Goal: Task Accomplishment & Management: Complete application form

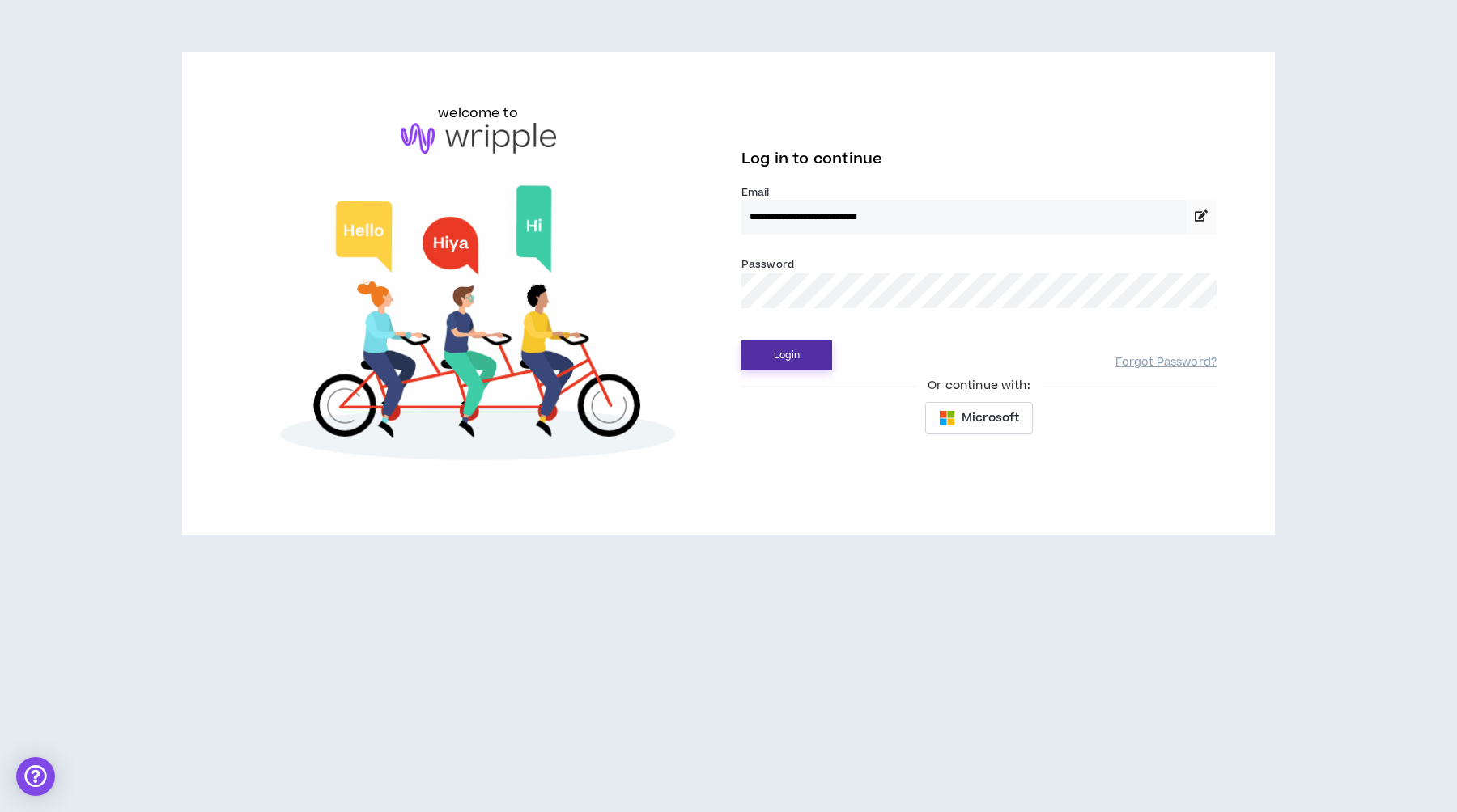
click at [811, 348] on button "Login" at bounding box center [787, 356] width 91 height 30
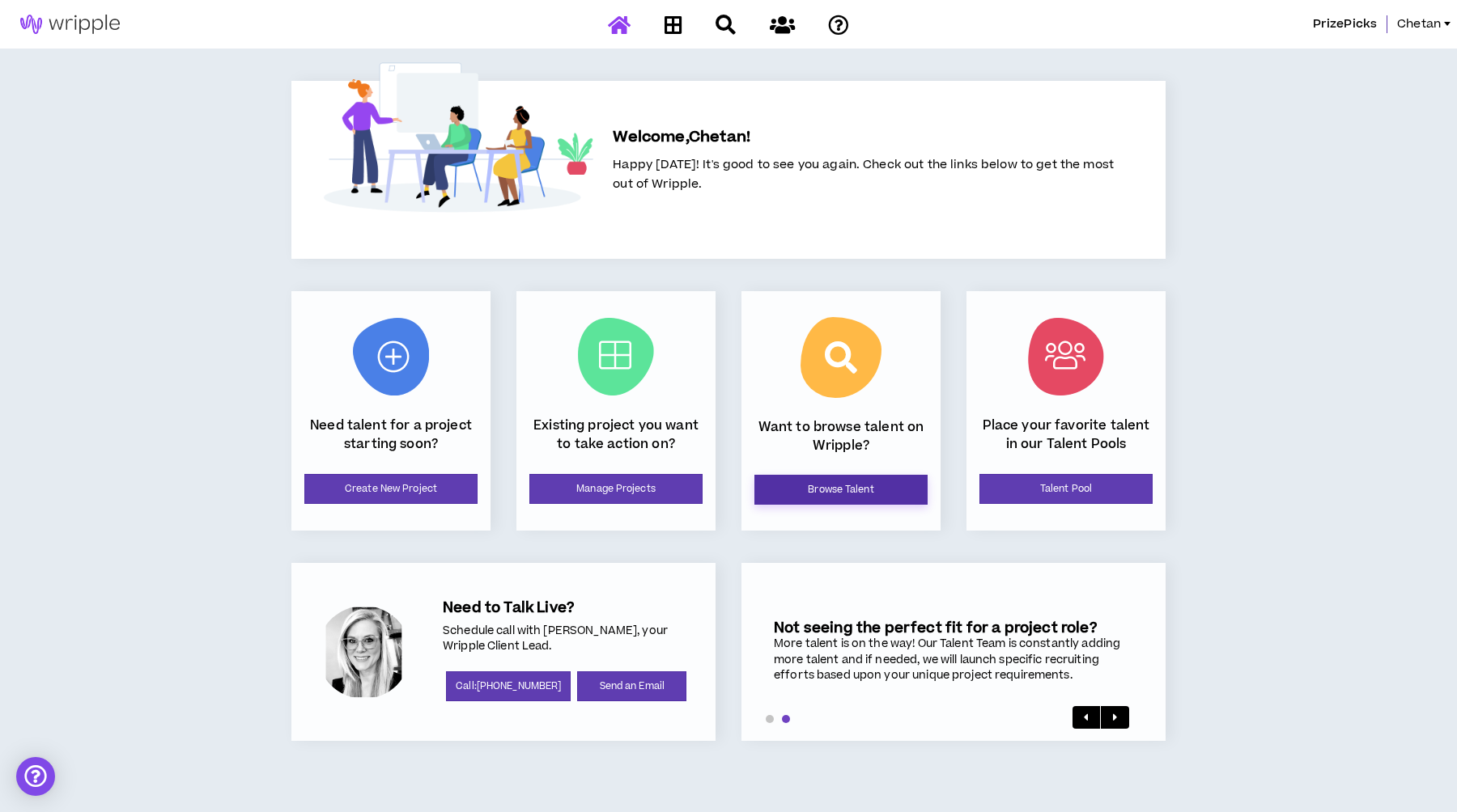
click at [831, 481] on link "Browse Talent" at bounding box center [841, 489] width 173 height 30
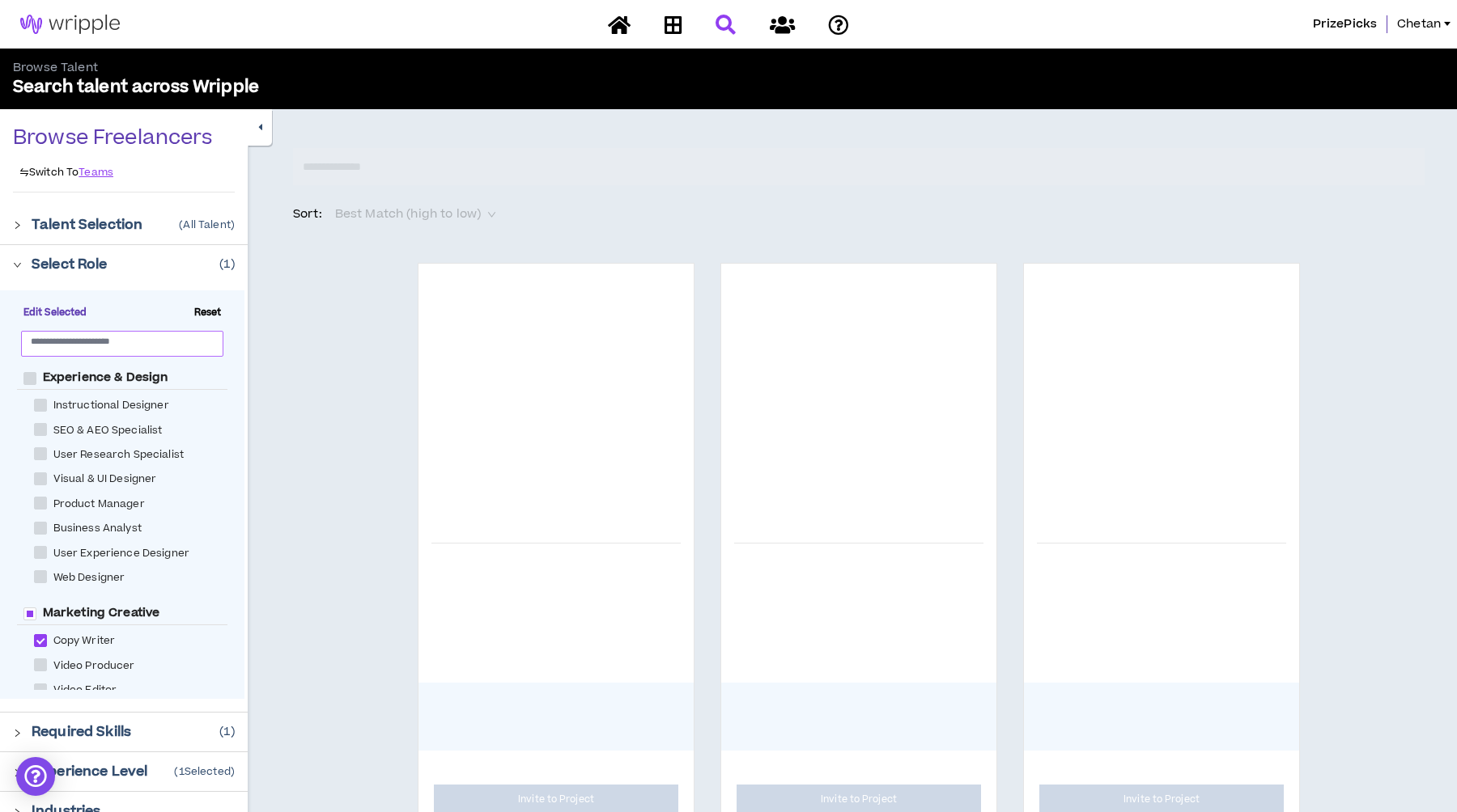
click at [80, 342] on input "text" at bounding box center [116, 340] width 170 height 12
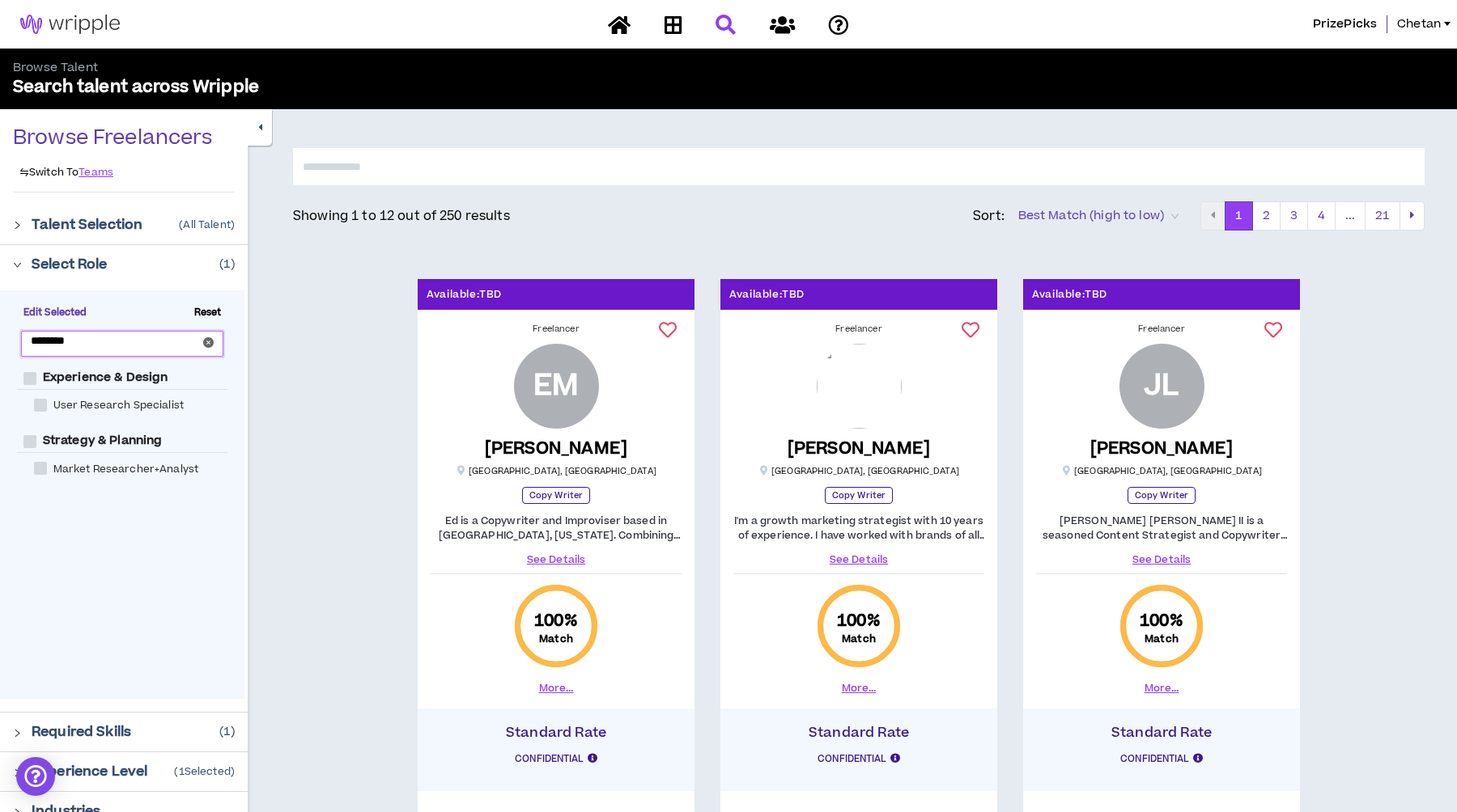
type input "********"
click at [39, 468] on span at bounding box center [40, 468] width 13 height 13
checkbox Researcher\+Analyst "****"
checkbox Planning "****"
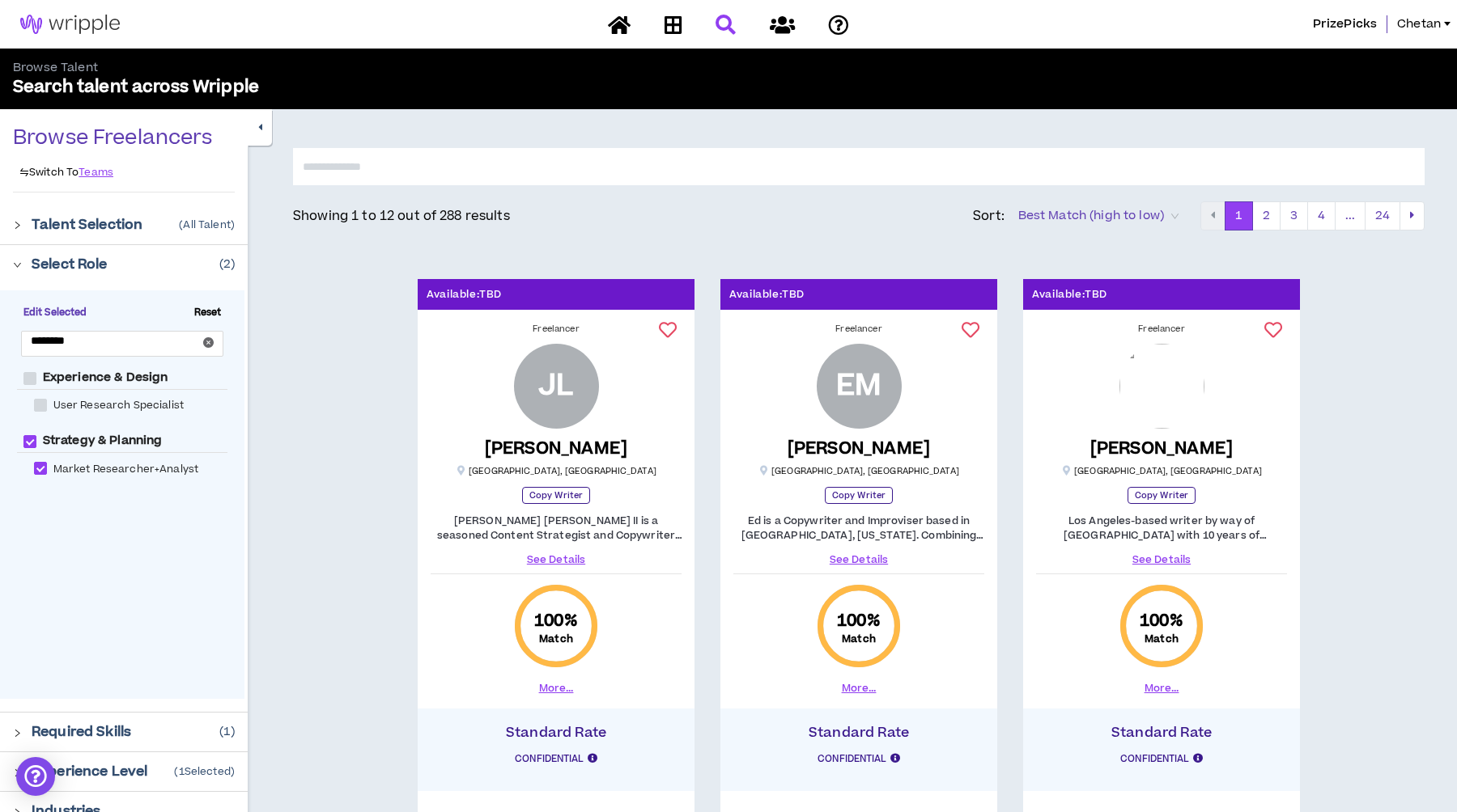
click at [407, 176] on input "text" at bounding box center [858, 166] width 1131 height 37
click at [18, 225] on icon "right" at bounding box center [17, 226] width 9 height 9
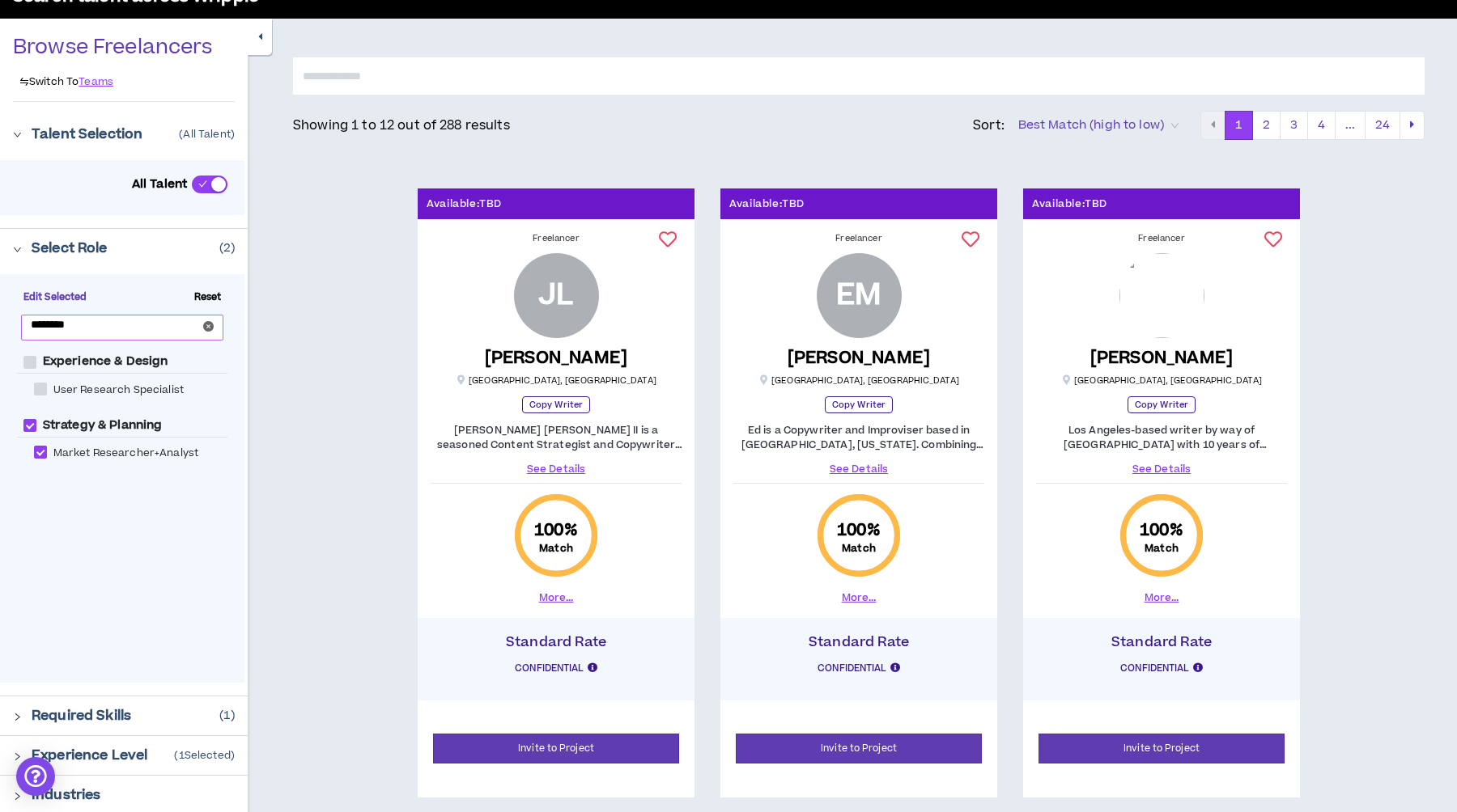
scroll to position [97, 0]
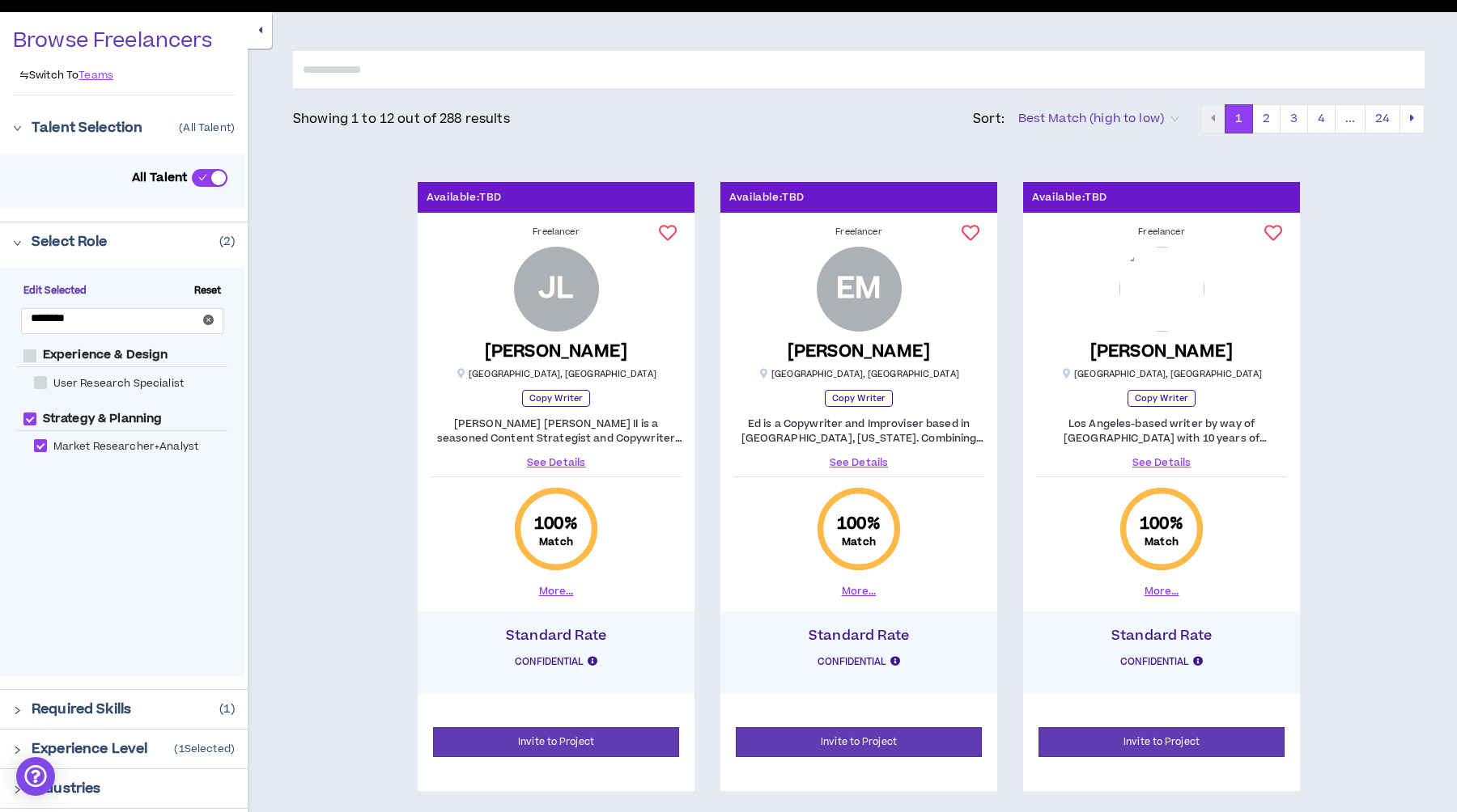
click at [38, 379] on span at bounding box center [40, 382] width 13 height 13
checkbox Specialist "****"
checkbox Design "****"
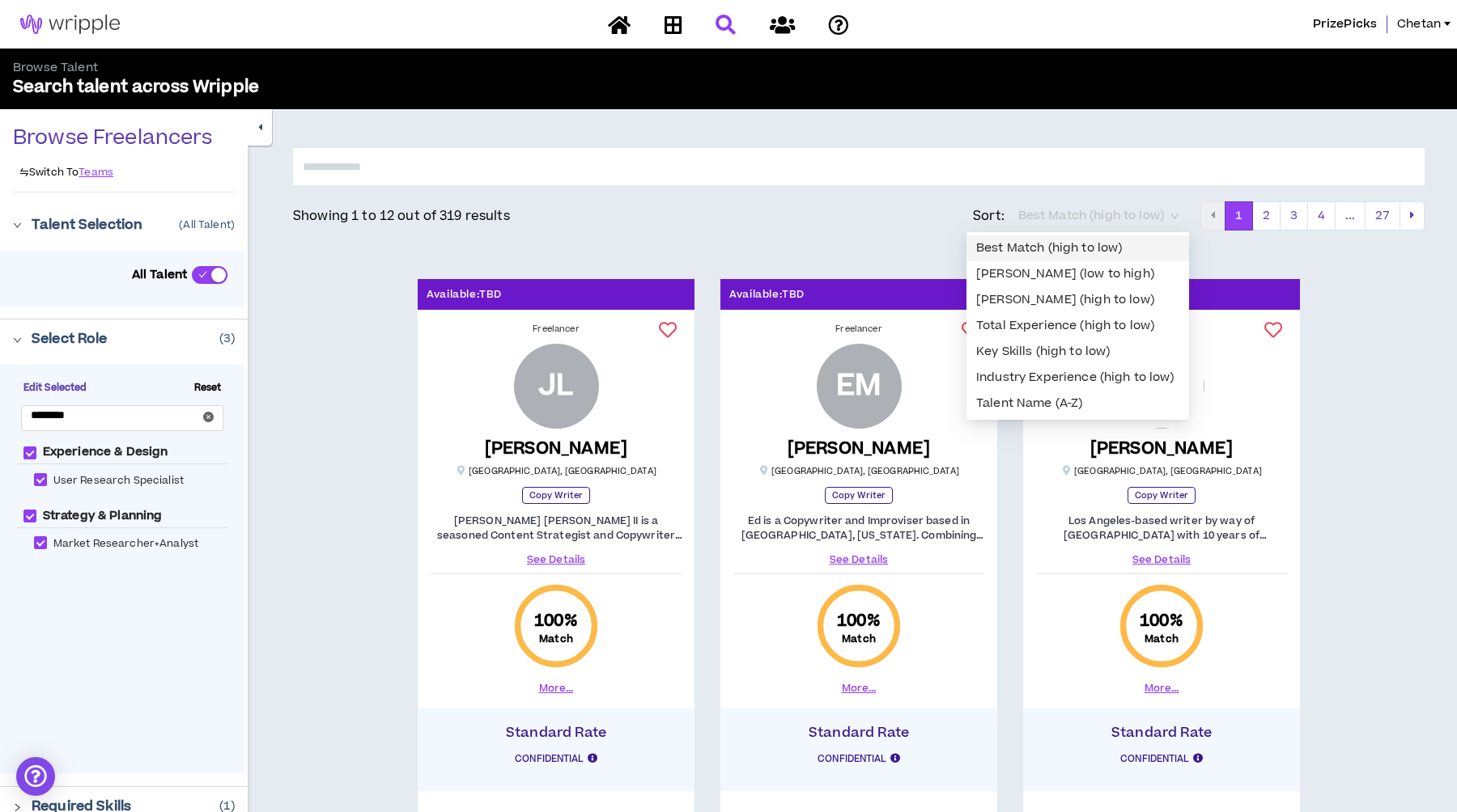
click at [1160, 223] on span "Best Match (high to low)" at bounding box center [1098, 216] width 160 height 25
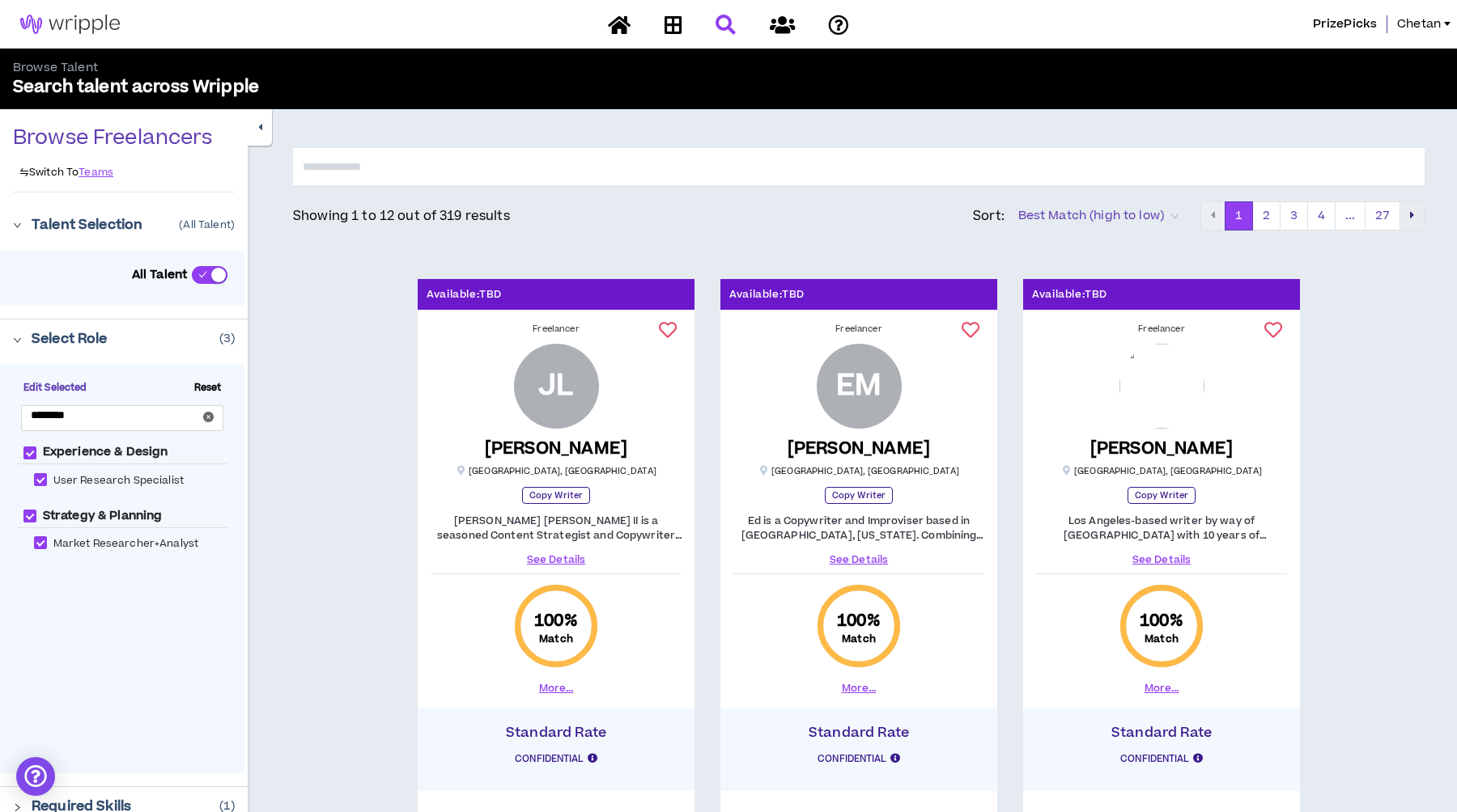
click at [1406, 213] on button "pagination" at bounding box center [1411, 216] width 25 height 29
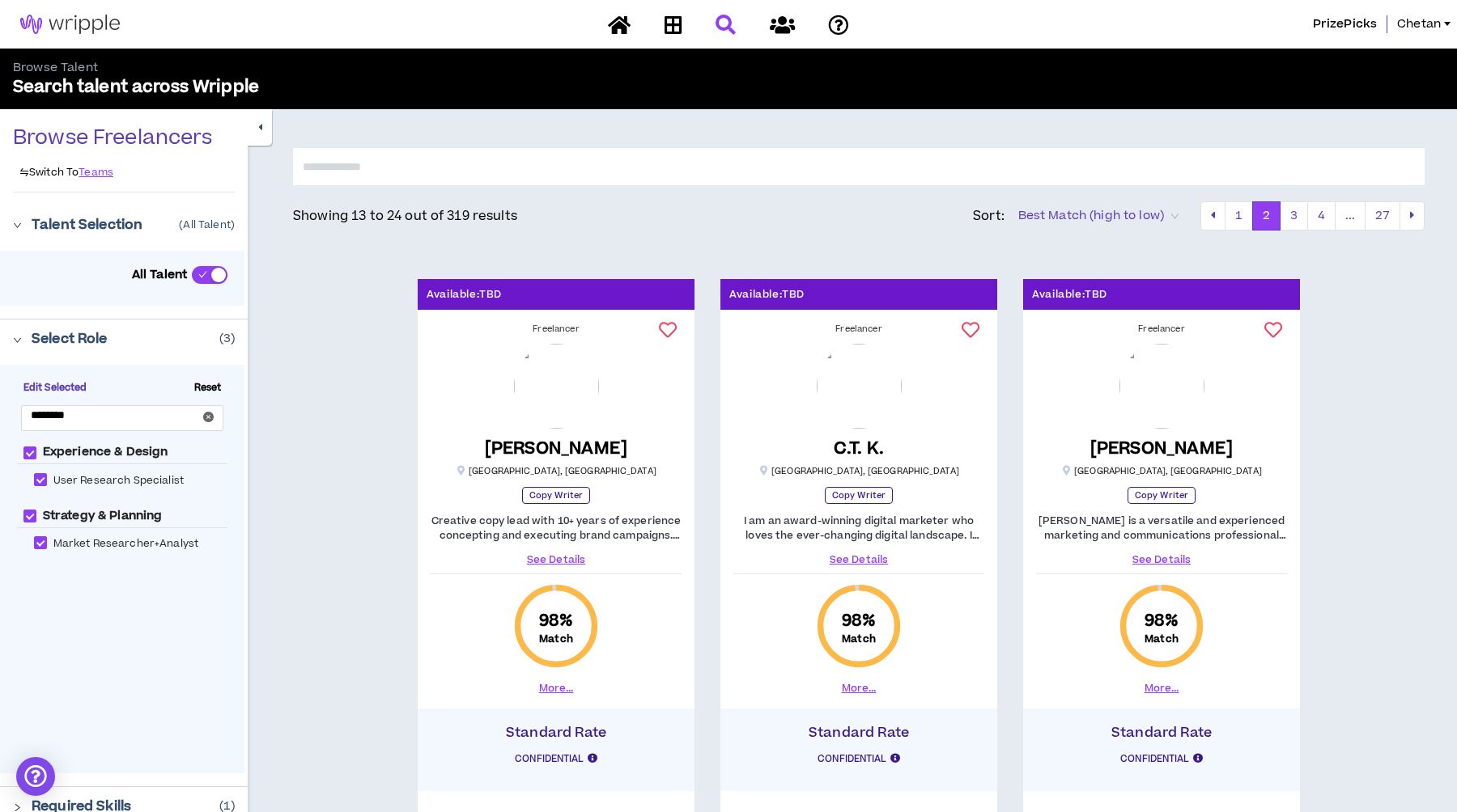
click at [737, 35] on div at bounding box center [729, 25] width 284 height 28
click at [723, 25] on div at bounding box center [729, 25] width 284 height 28
click at [625, 26] on icon at bounding box center [619, 25] width 23 height 20
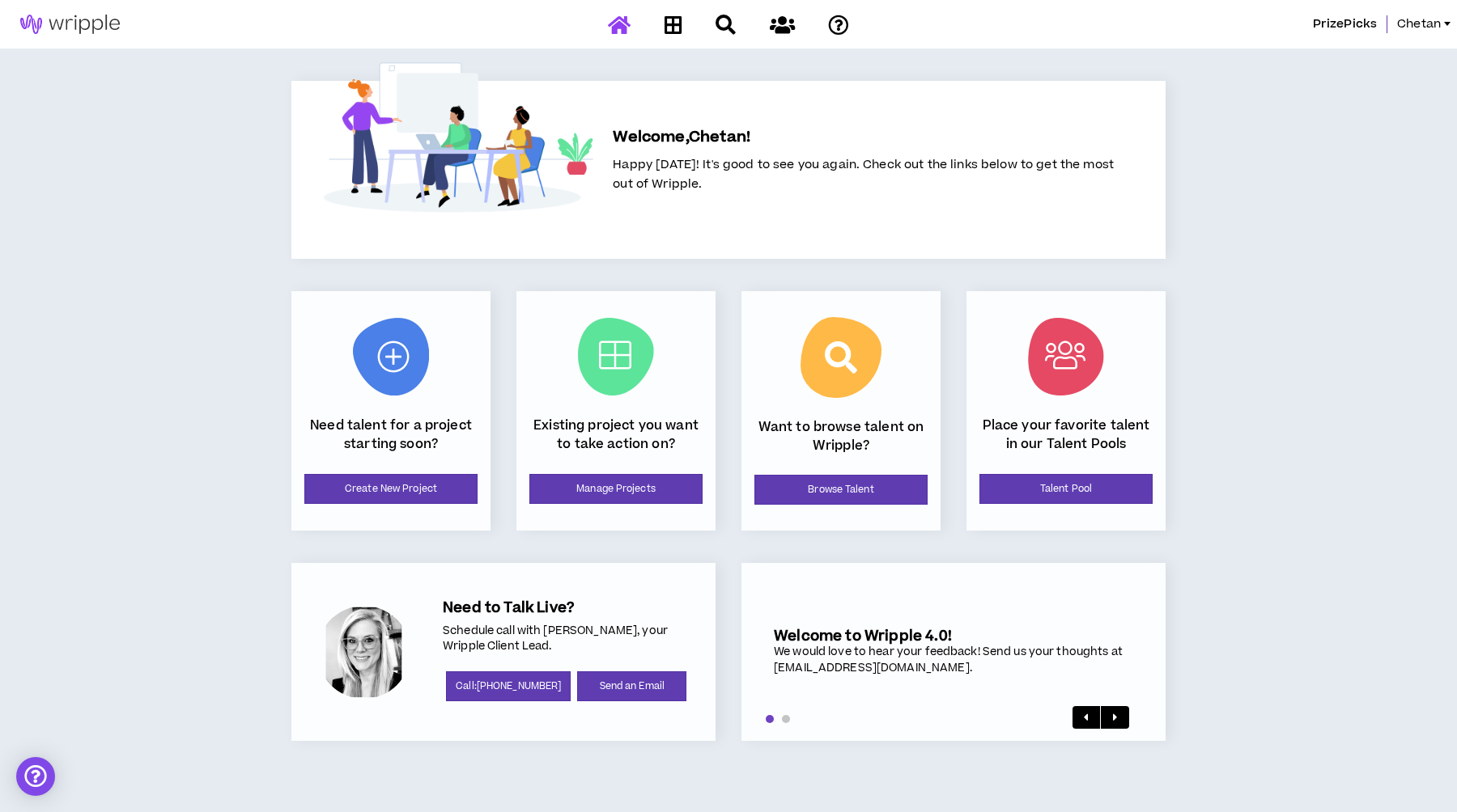
click at [152, 359] on div "PrizePicks Chetan Welcome, Chetan ! Happy [DATE]! It's good to see you again. C…" at bounding box center [728, 406] width 1457 height 812
click at [350, 488] on link "Create New Project" at bounding box center [391, 489] width 173 height 30
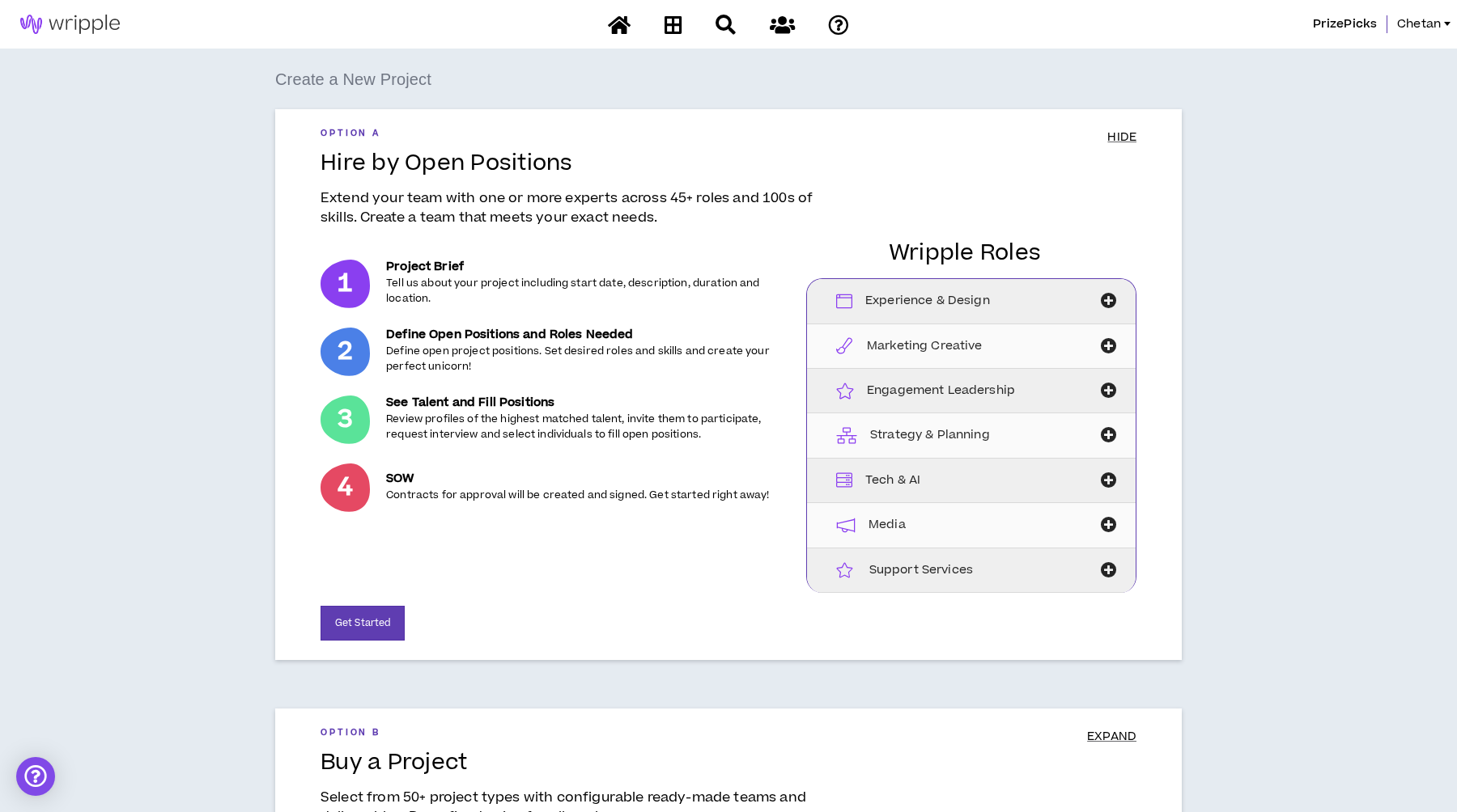
click at [1107, 302] on icon "button" at bounding box center [1108, 301] width 23 height 16
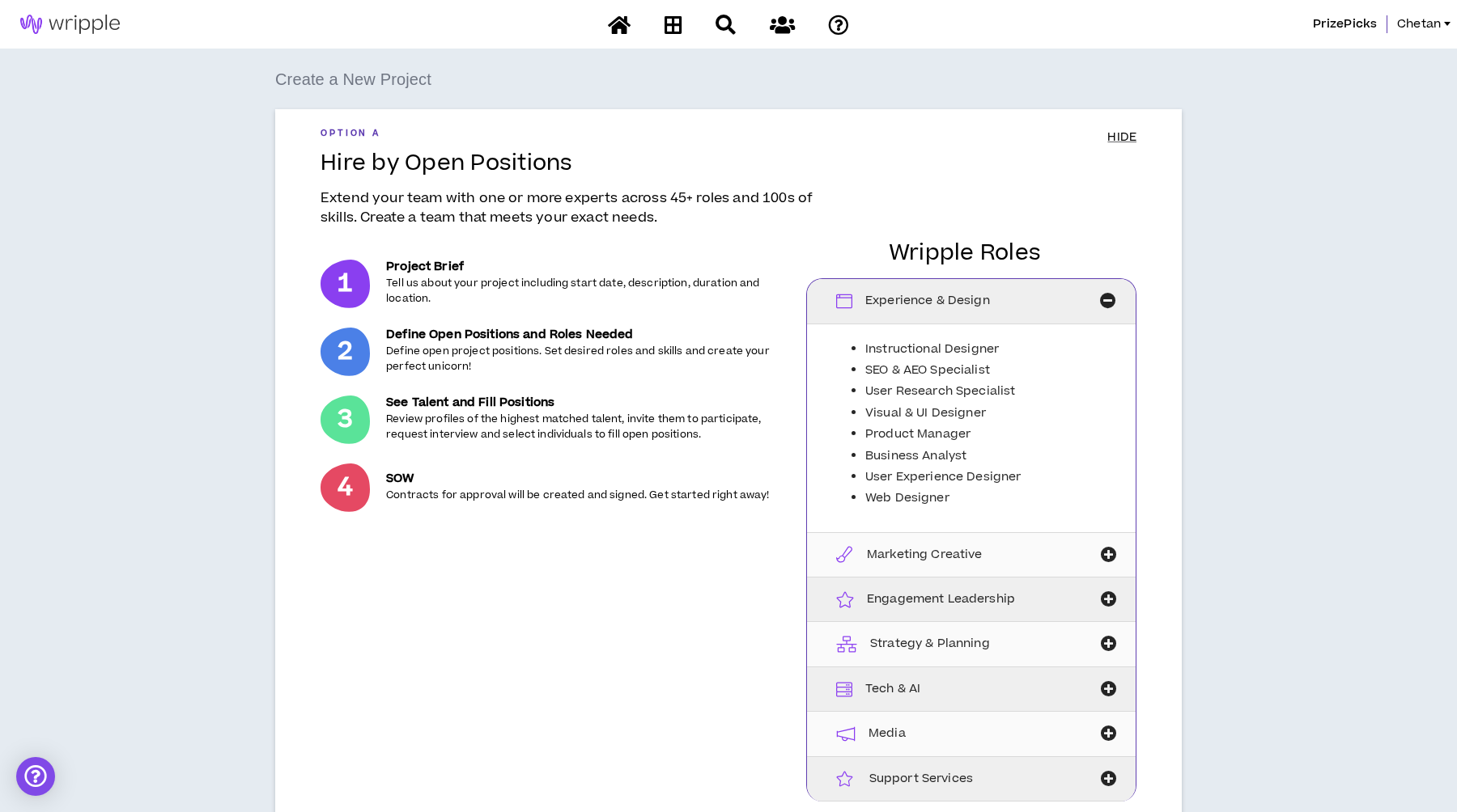
click at [1235, 405] on div "Conduct qualitative and quantitative research for the purpose of designing expe…" at bounding box center [1128, 392] width 219 height 69
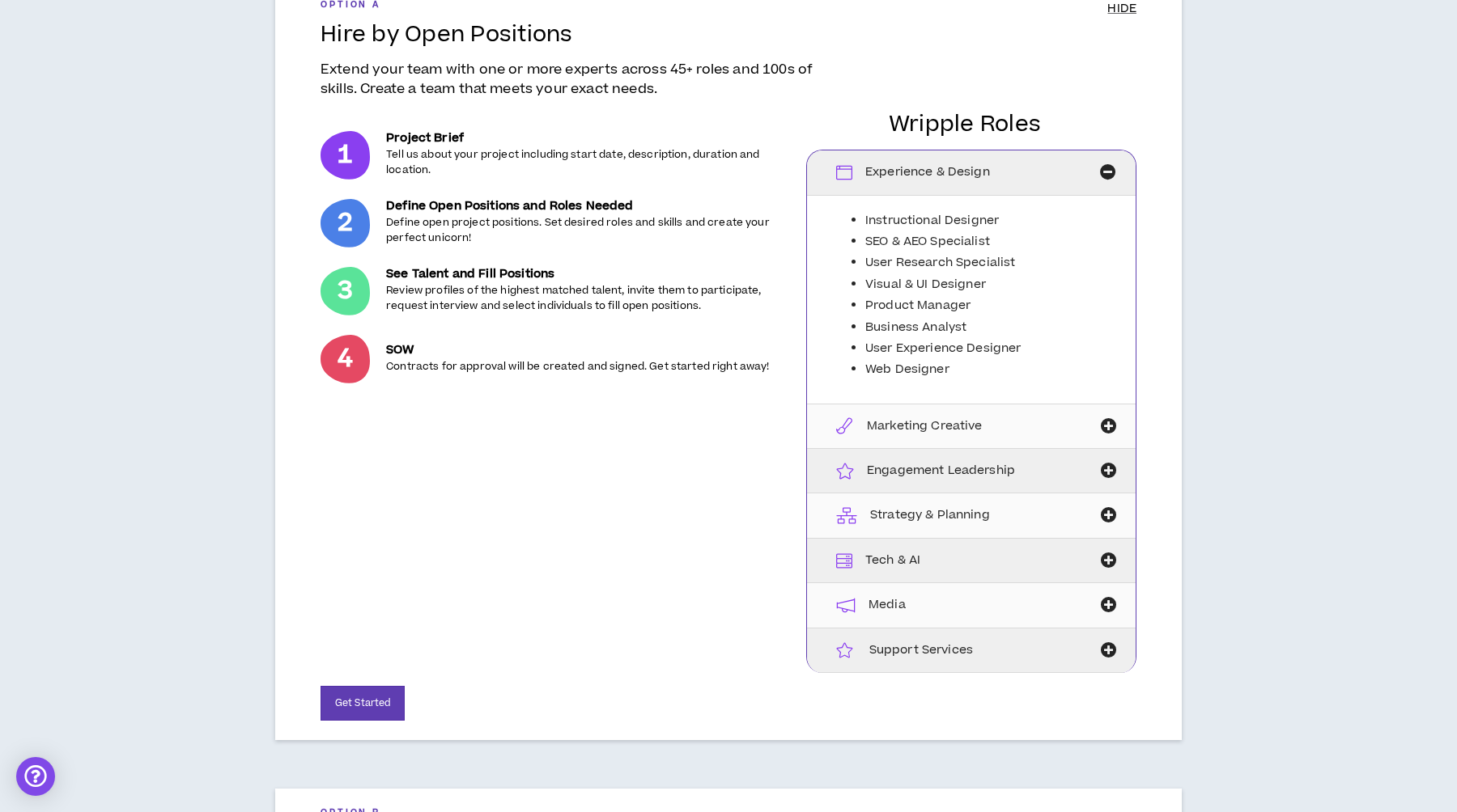
scroll to position [160, 0]
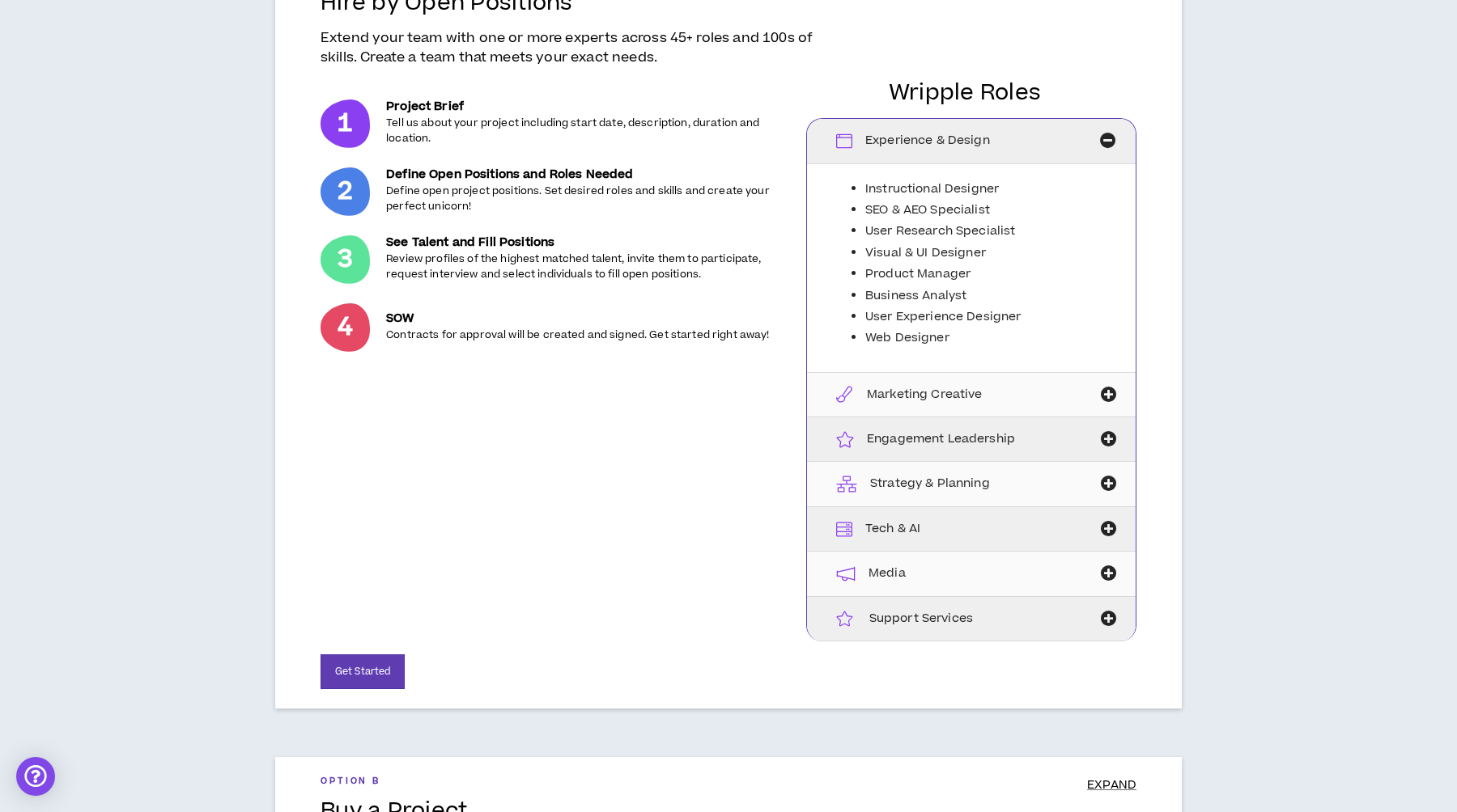
click at [1106, 486] on icon "button" at bounding box center [1108, 484] width 23 height 16
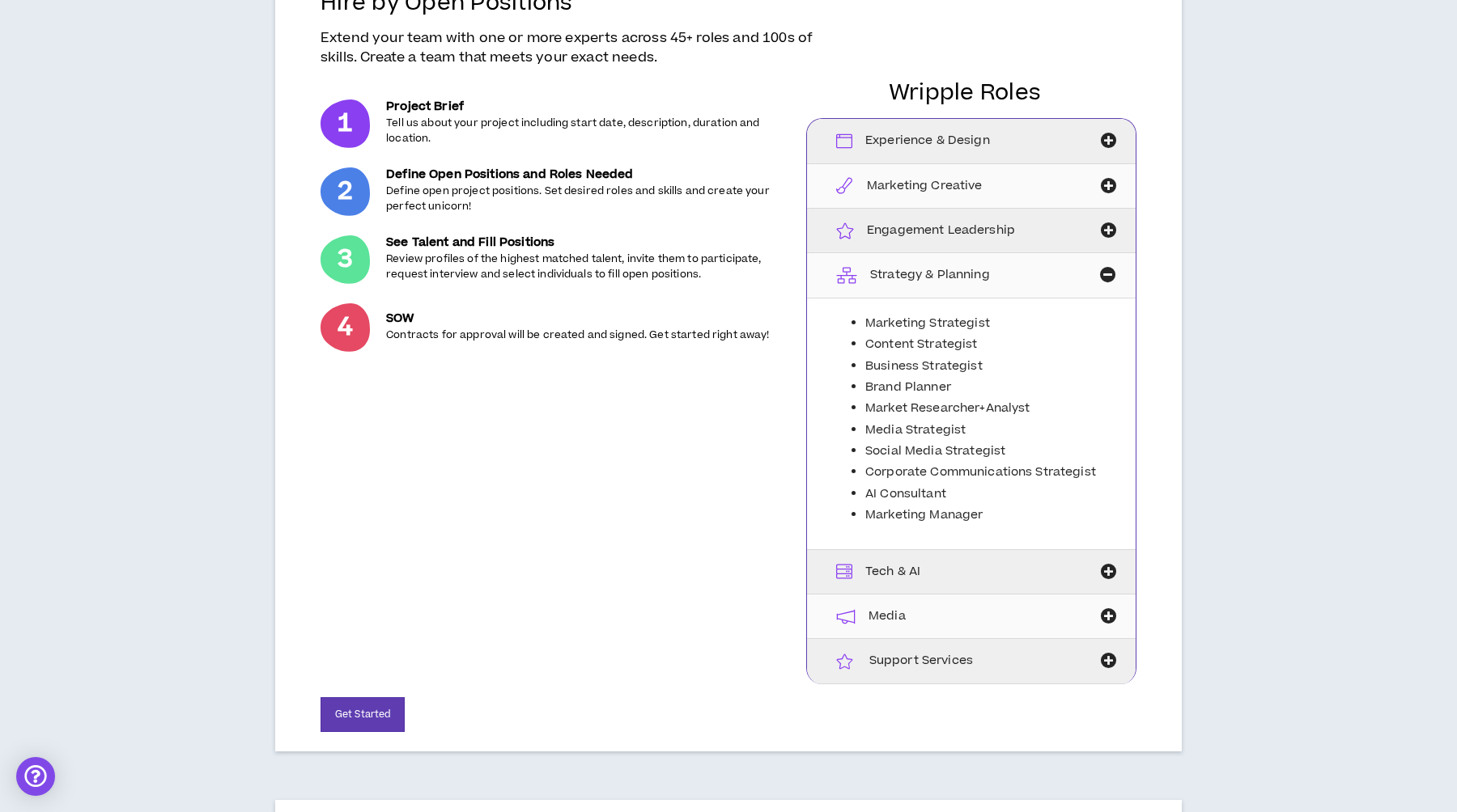
click at [1102, 664] on icon "button" at bounding box center [1108, 661] width 23 height 16
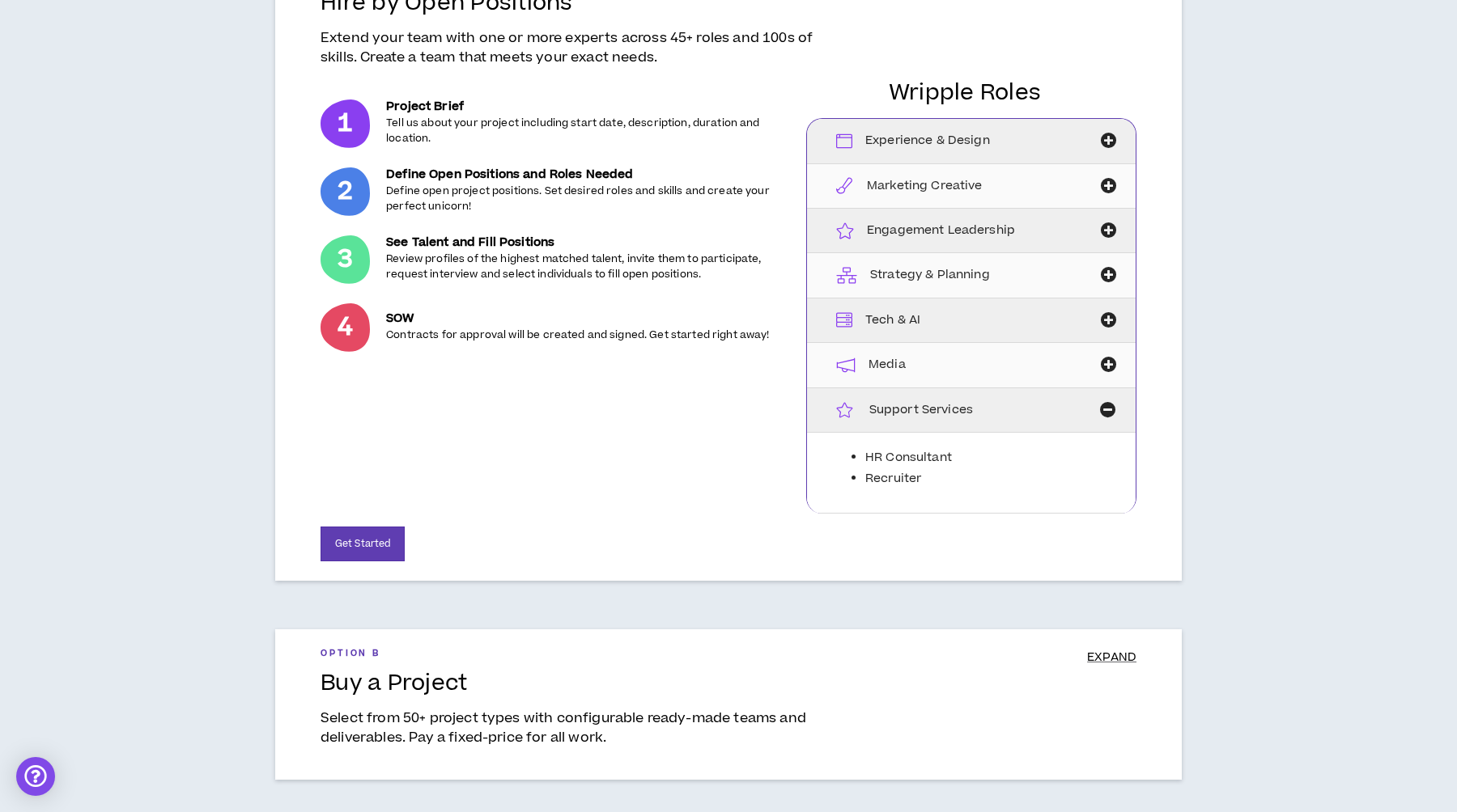
click at [1112, 187] on icon "button" at bounding box center [1108, 187] width 23 height 16
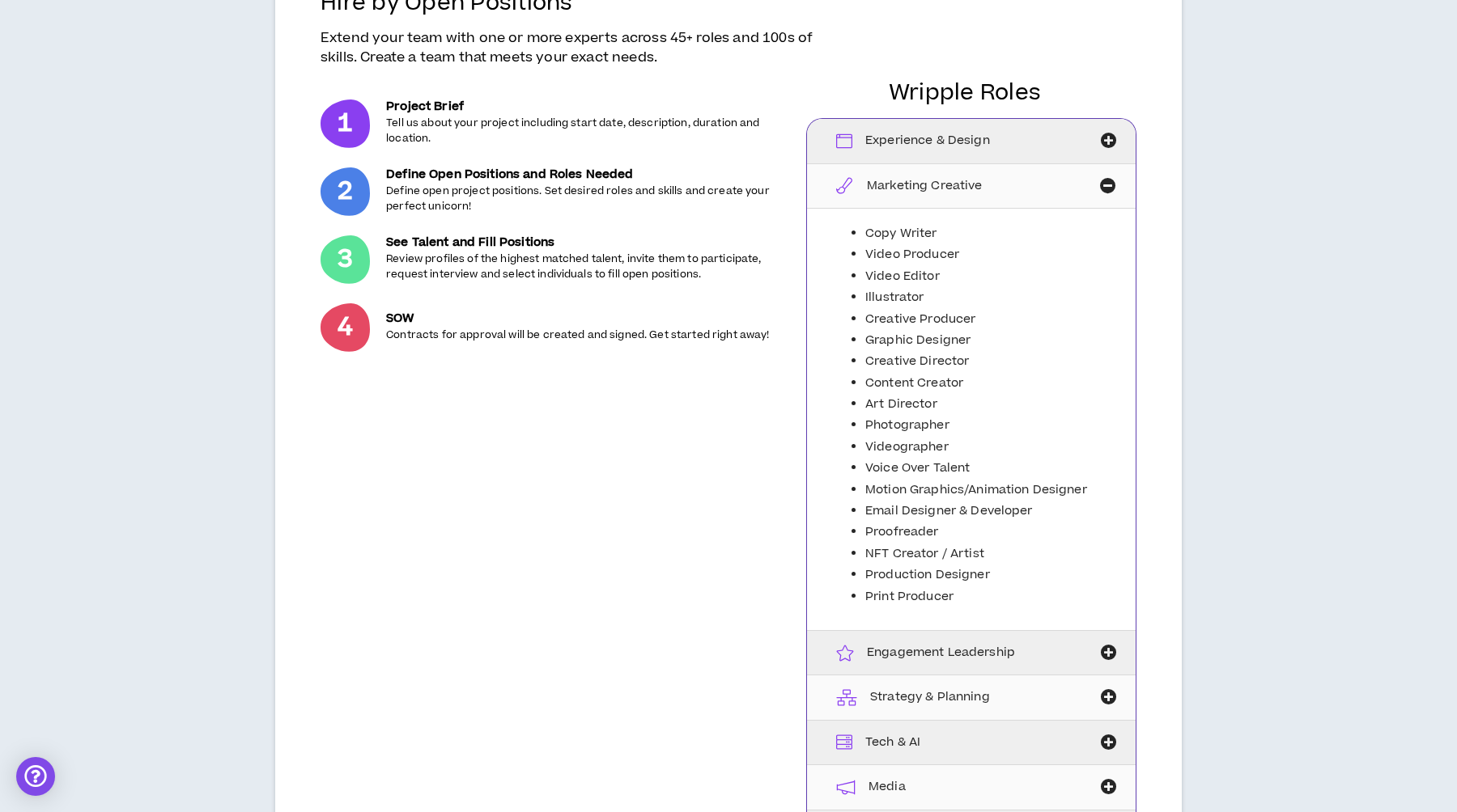
click at [1111, 139] on icon "button" at bounding box center [1108, 141] width 23 height 16
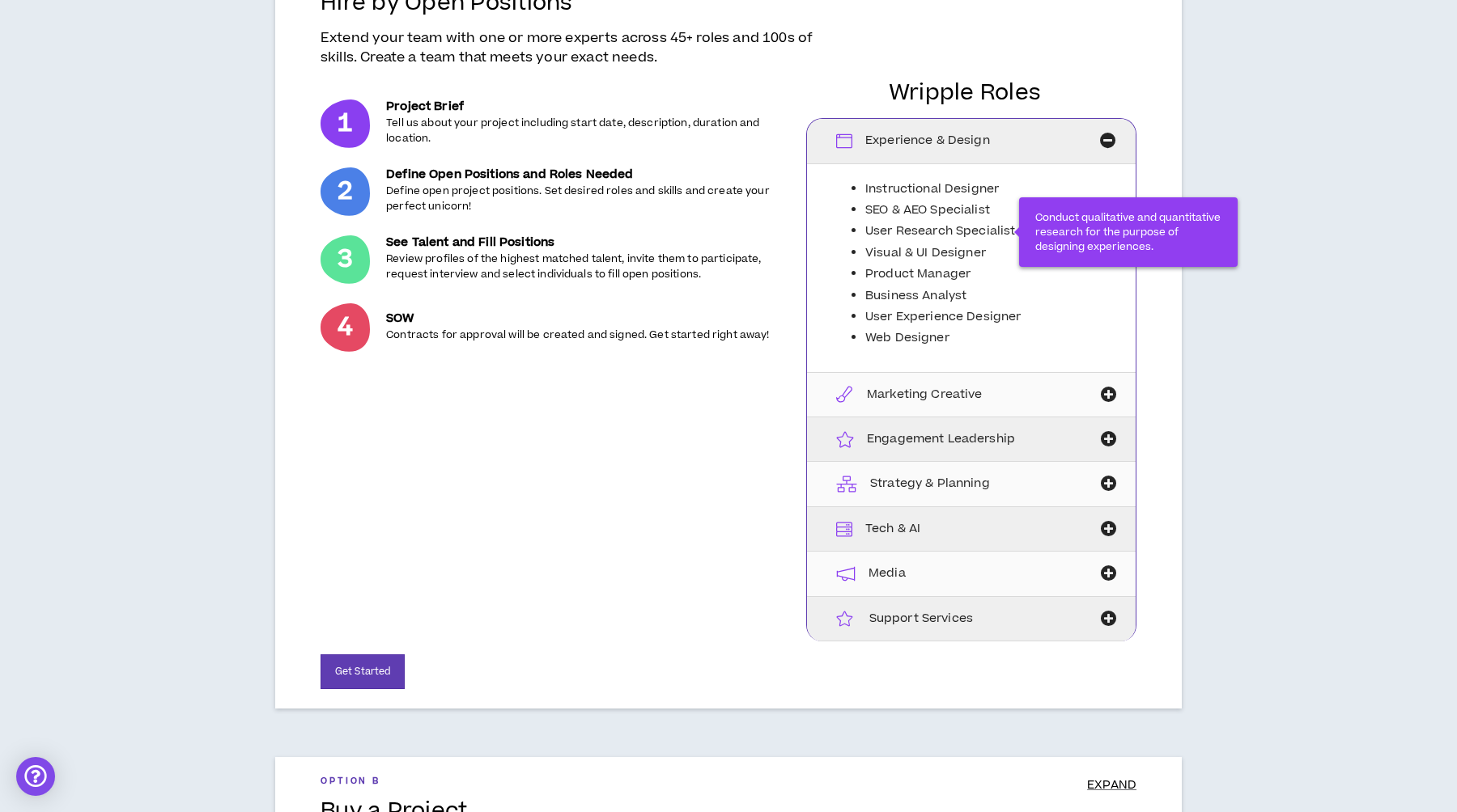
click at [910, 230] on span "User Research Specialist" at bounding box center [940, 230] width 150 height 17
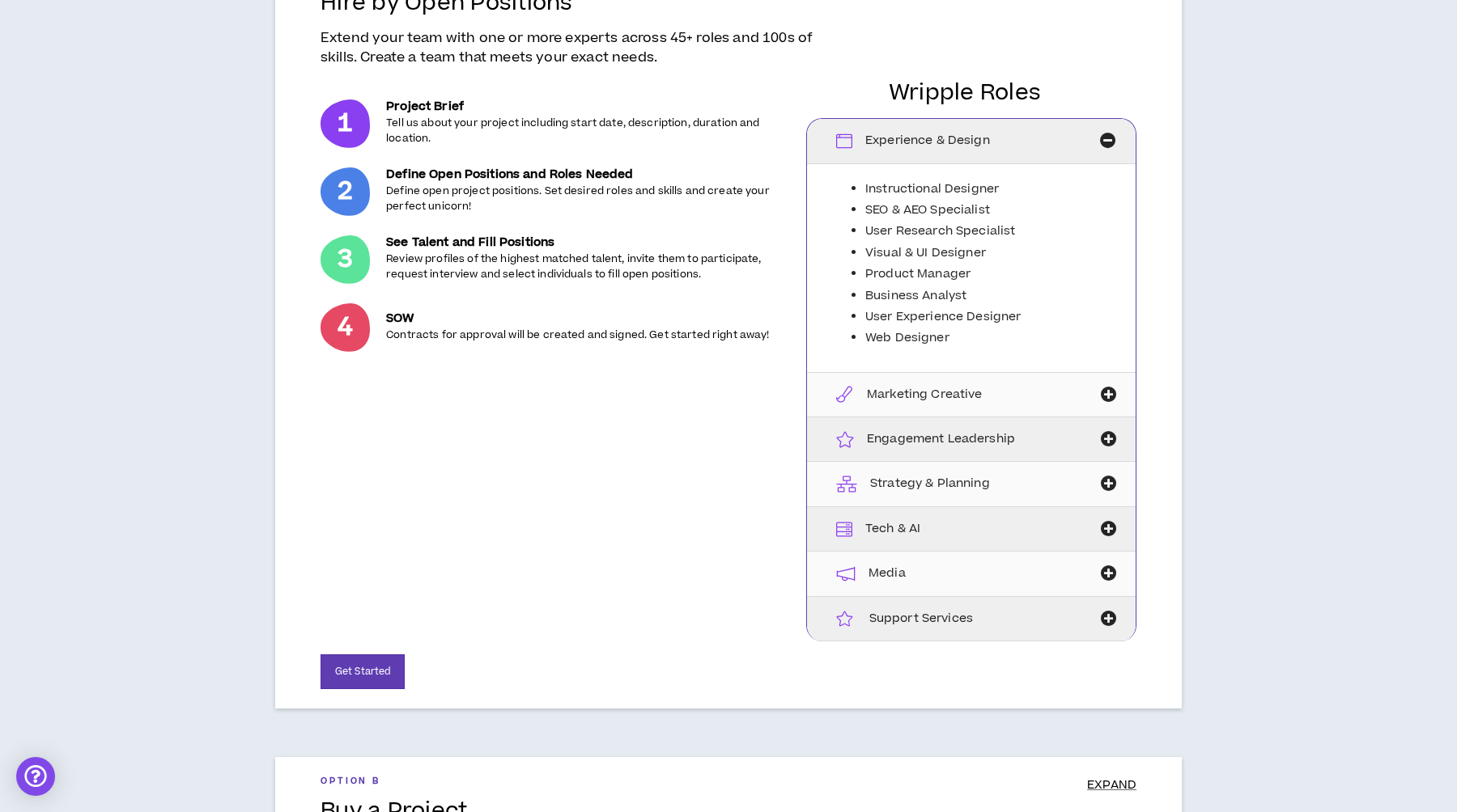
click at [1300, 144] on div "Create a New Project Option A HIDE Hire by Open Positions Extend your team with…" at bounding box center [728, 431] width 1441 height 1051
click at [372, 665] on button "Get Started" at bounding box center [362, 672] width 84 height 35
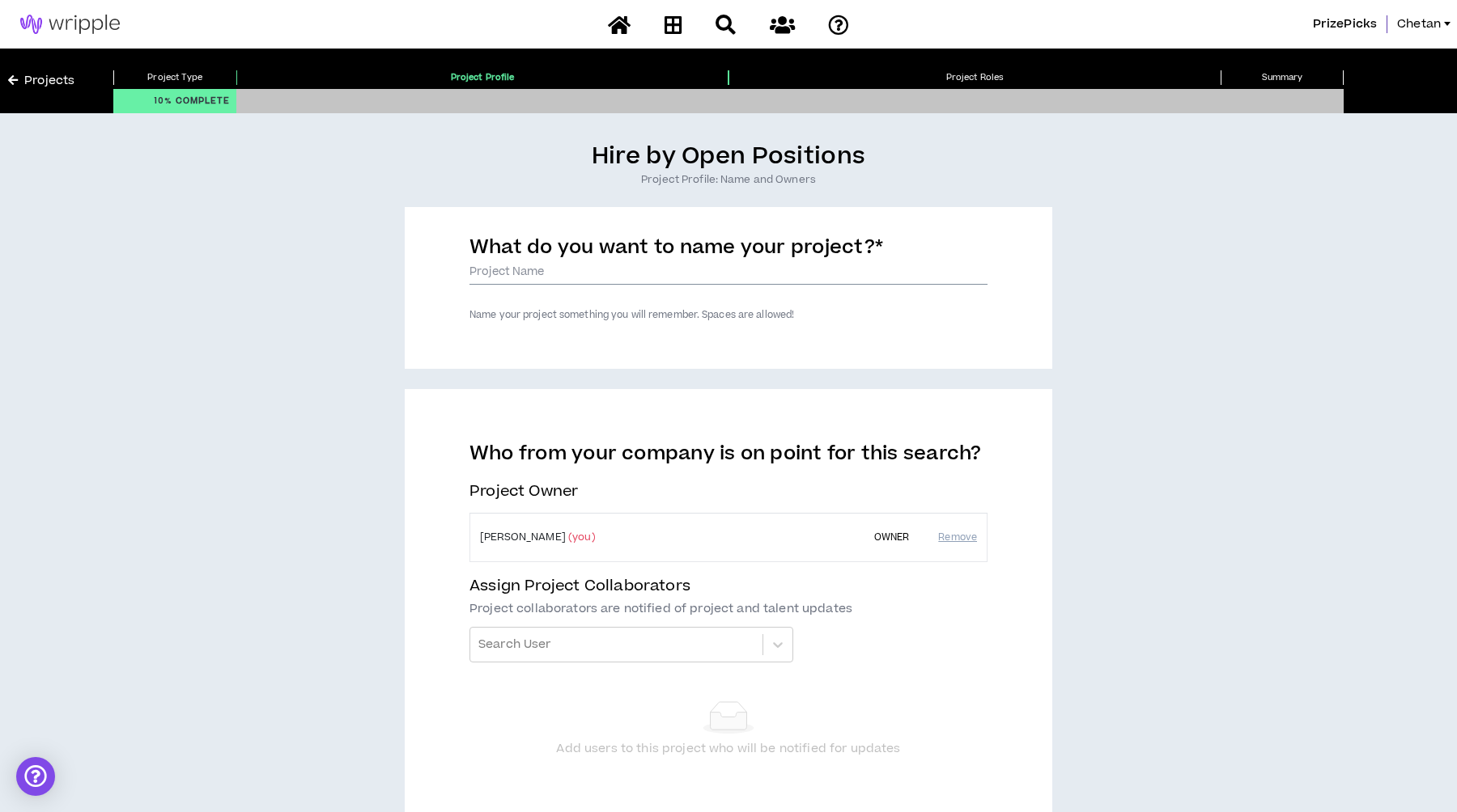
click at [567, 269] on input "What do you want to name your project? *" at bounding box center [728, 272] width 518 height 25
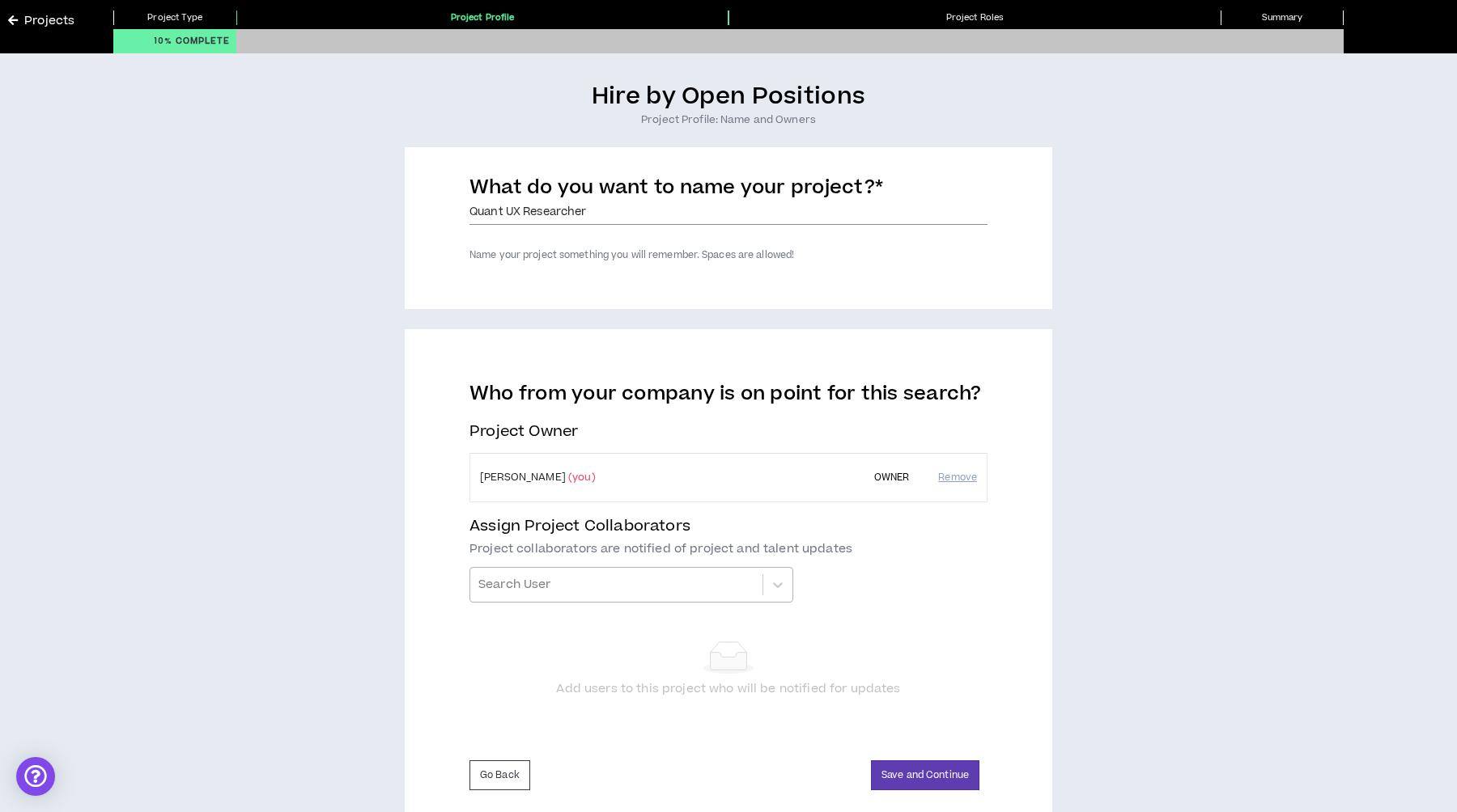
scroll to position [68, 0]
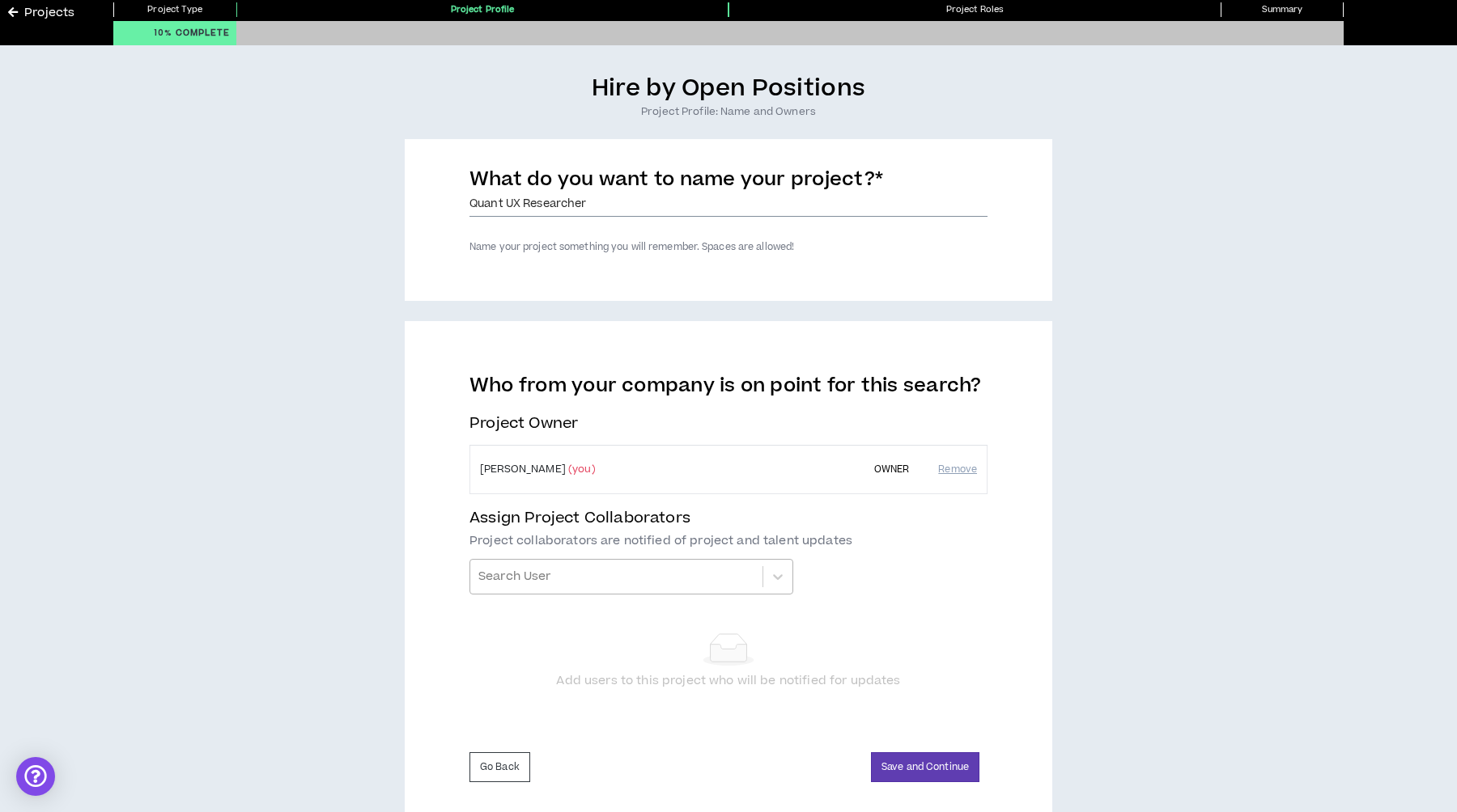
type input "Quant UX Researcher"
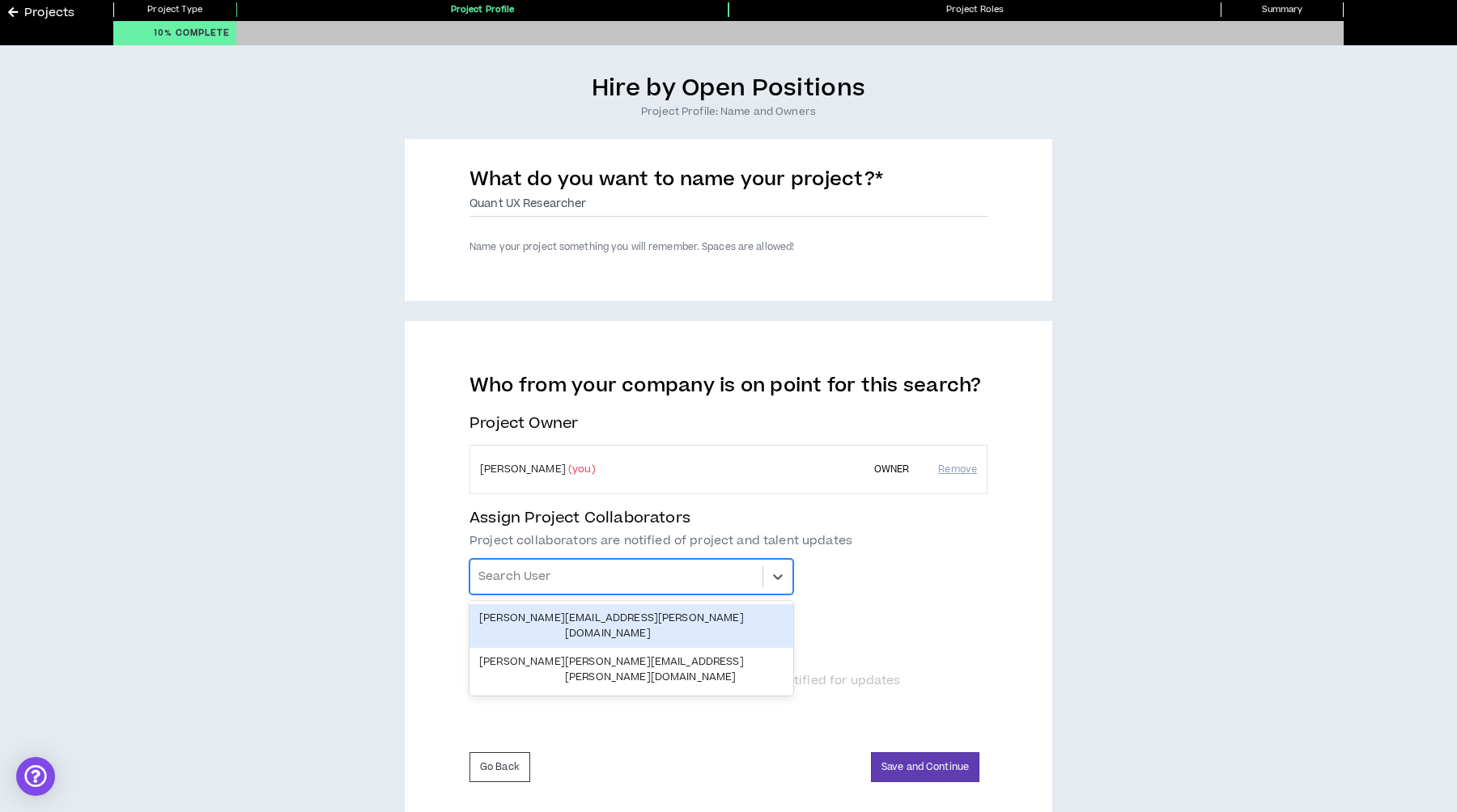
click at [562, 569] on div at bounding box center [616, 577] width 276 height 27
click at [387, 572] on div "Hire by Open Positions Project Profile: Name and Owners What do you want to nam…" at bounding box center [728, 446] width 1441 height 745
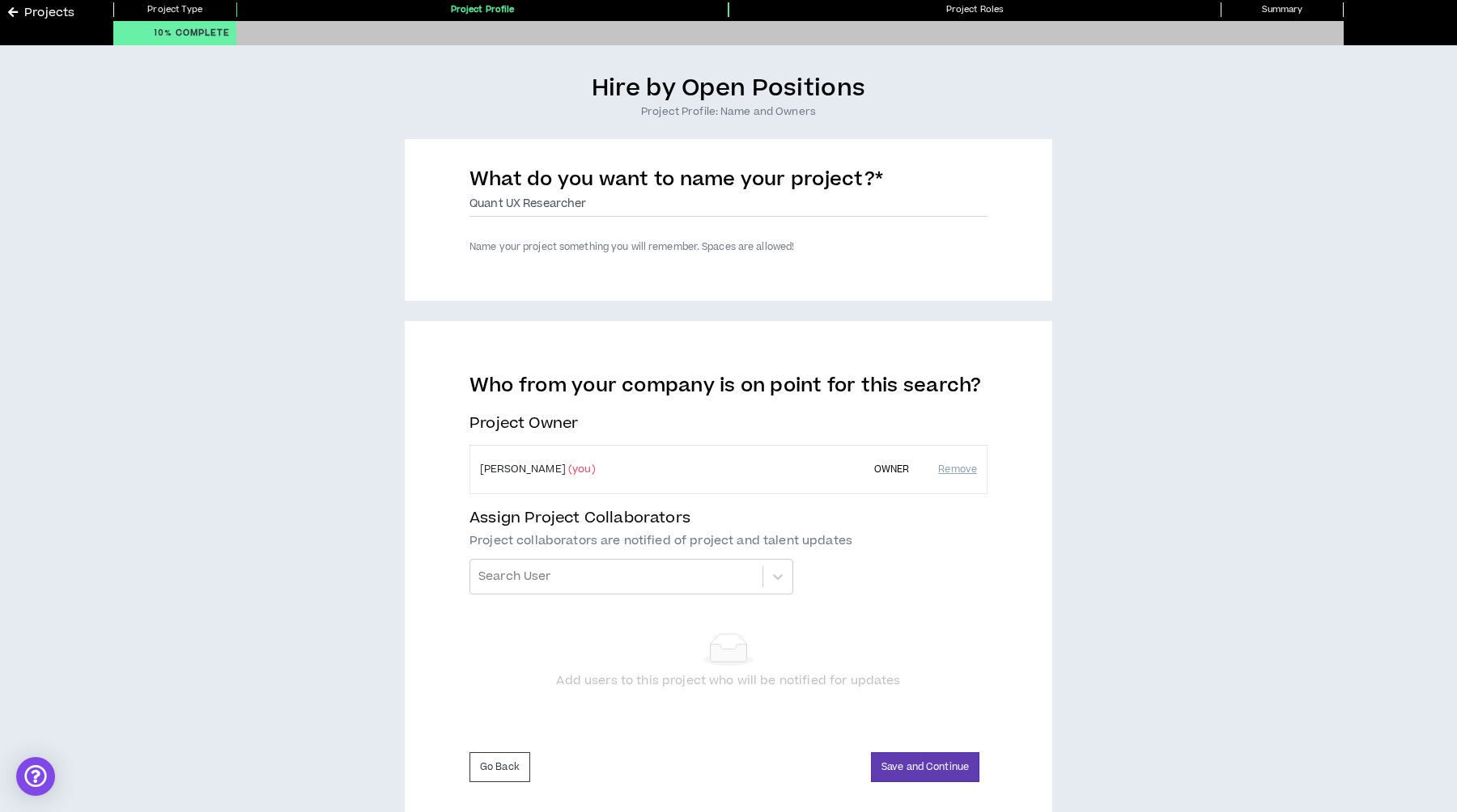
click at [398, 571] on div "Hire by Open Positions Project Profile: Name and Owners What do you want to nam…" at bounding box center [728, 446] width 1441 height 745
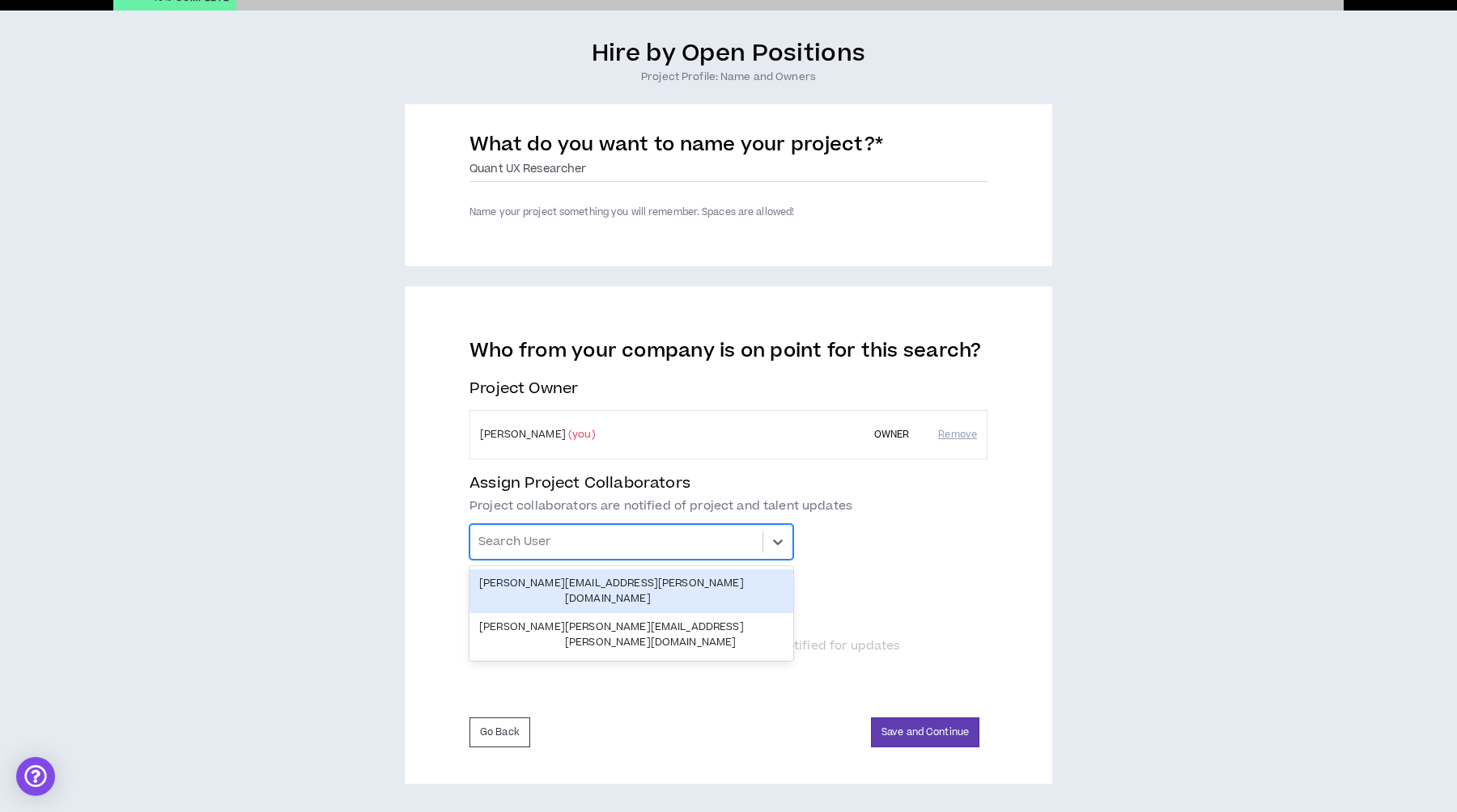
click at [755, 544] on div "Search User" at bounding box center [616, 541] width 292 height 34
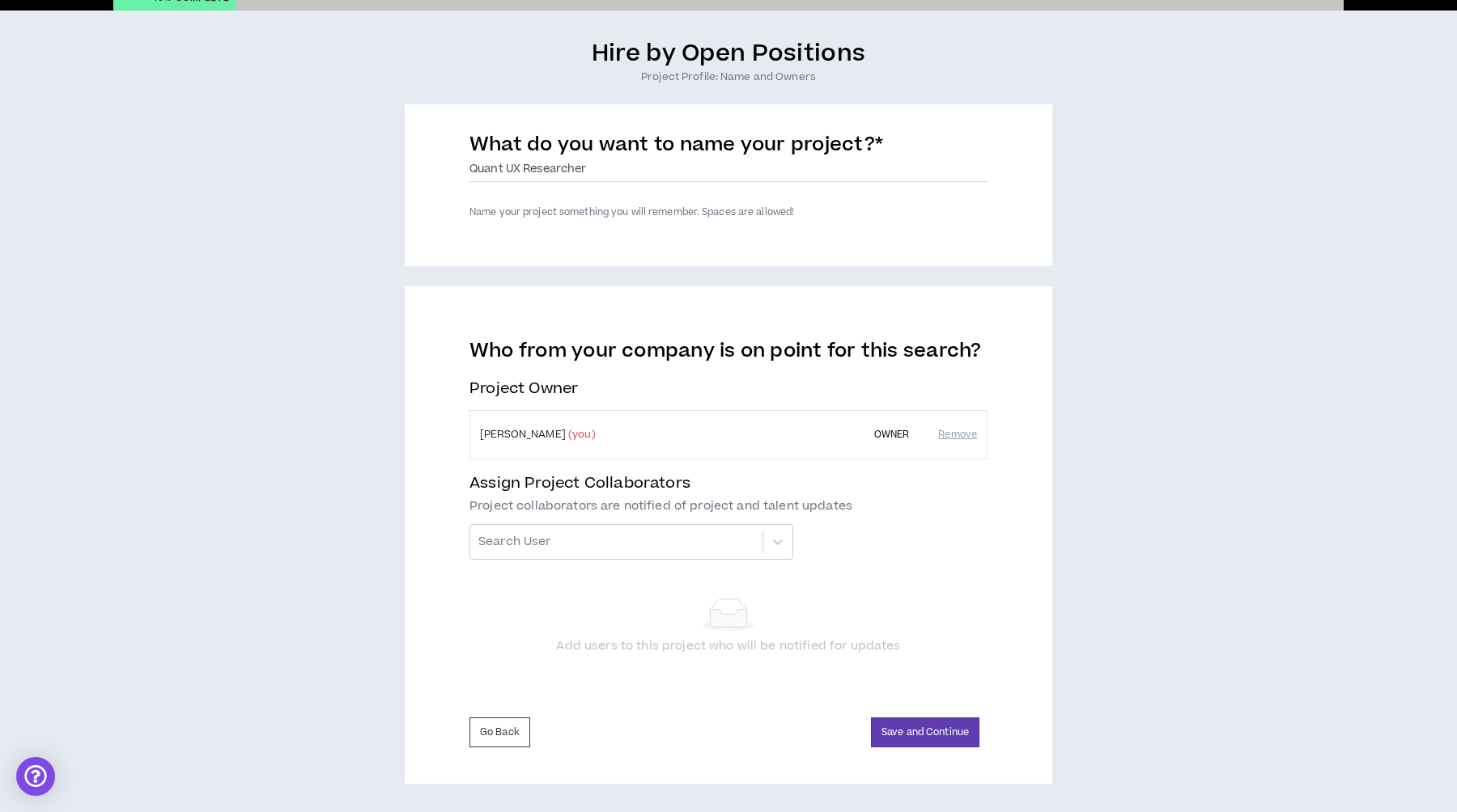
click at [947, 538] on div "Who from your company is on point for this search? Project Owner [PERSON_NAME] …" at bounding box center [728, 510] width 518 height 342
click at [944, 732] on button "Save and Continue" at bounding box center [925, 732] width 109 height 30
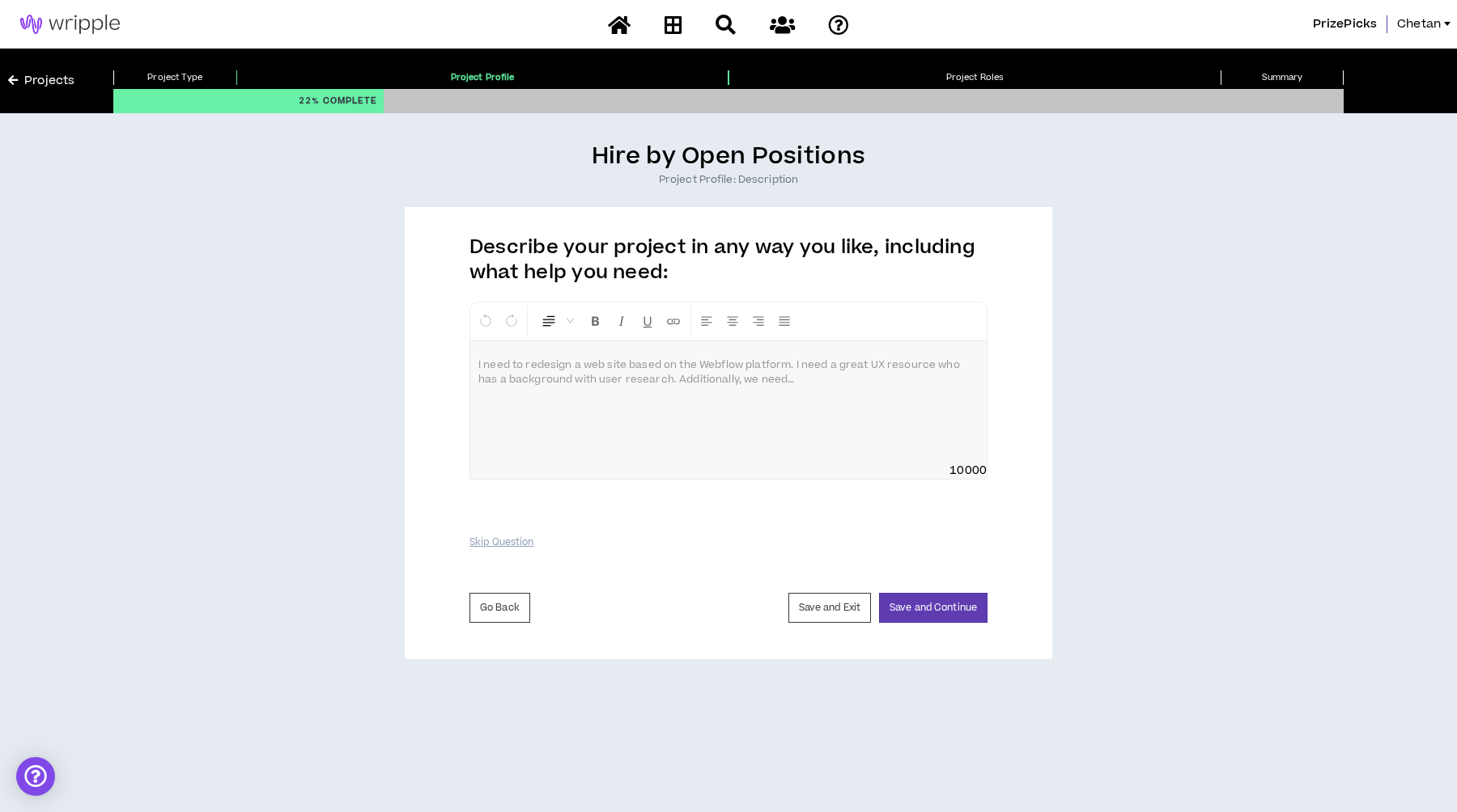
click at [608, 366] on p at bounding box center [728, 366] width 500 height 16
click at [579, 388] on div at bounding box center [728, 401] width 517 height 122
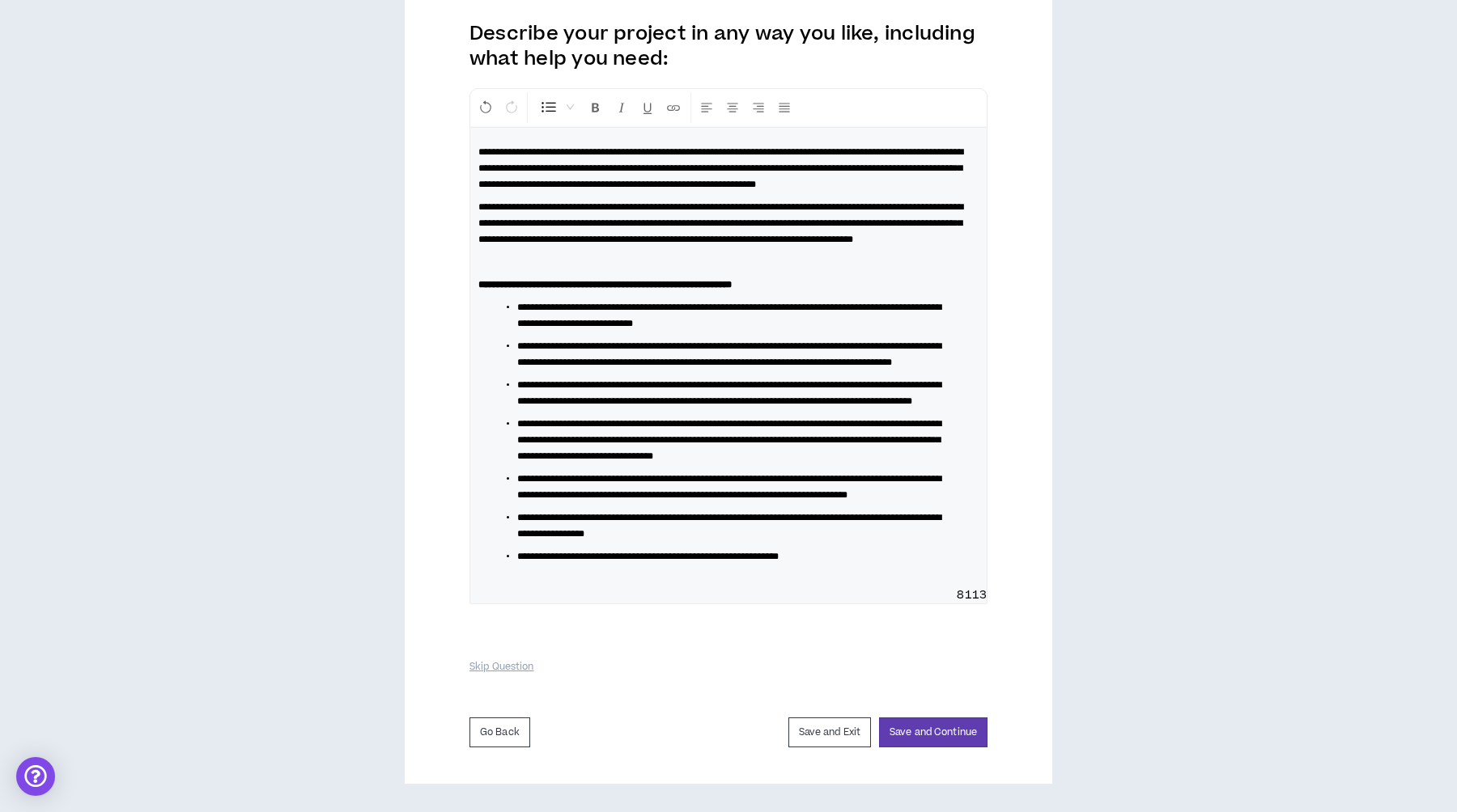
scroll to position [311, 0]
click at [945, 736] on button "Save and Continue" at bounding box center [933, 732] width 109 height 30
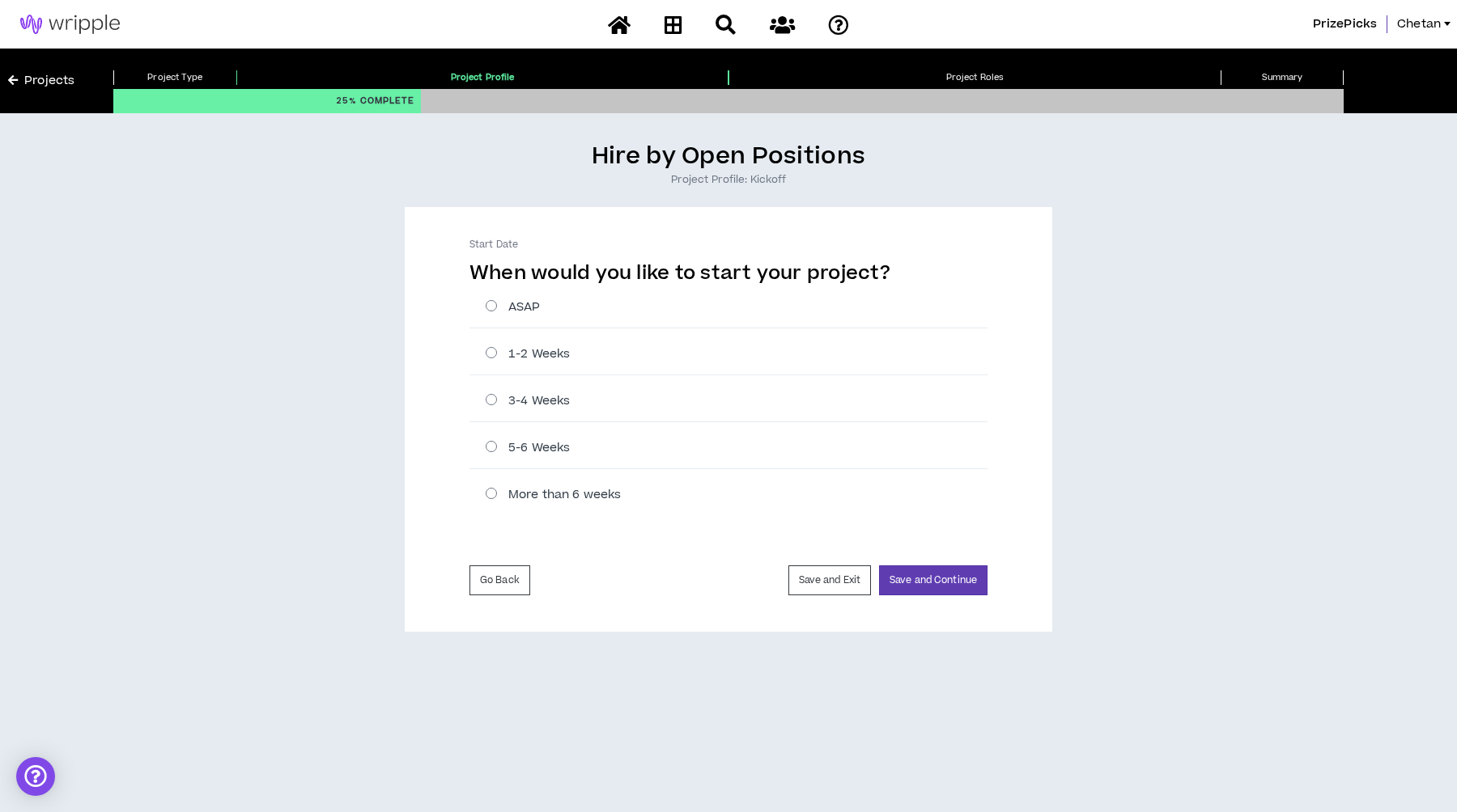
click at [508, 308] on label "ASAP" at bounding box center [736, 307] width 502 height 17
radio input "****"
click at [512, 350] on label "1-2 Weeks" at bounding box center [736, 354] width 502 height 17
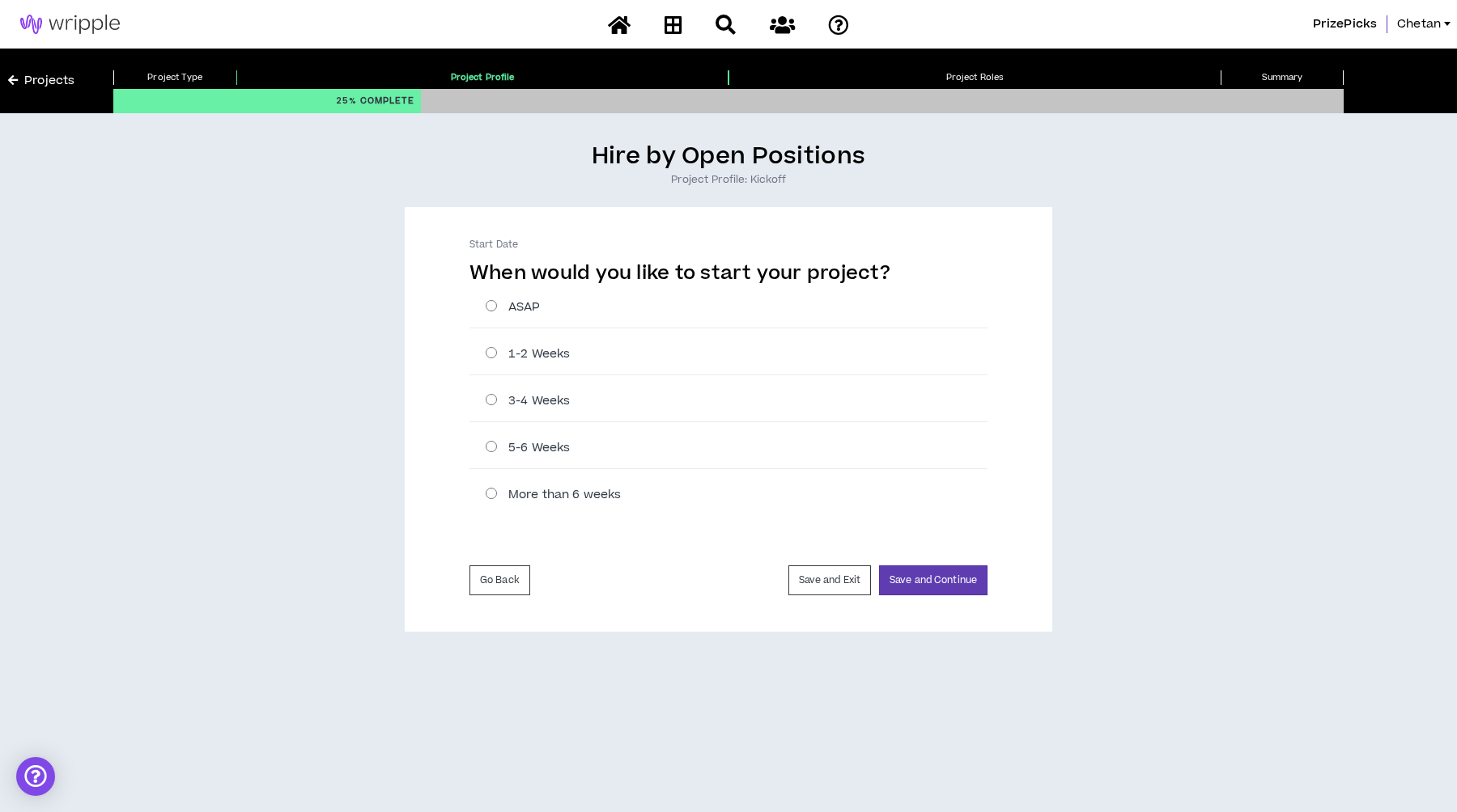
radio input "****"
click at [956, 587] on button "Save and Continue" at bounding box center [933, 581] width 109 height 30
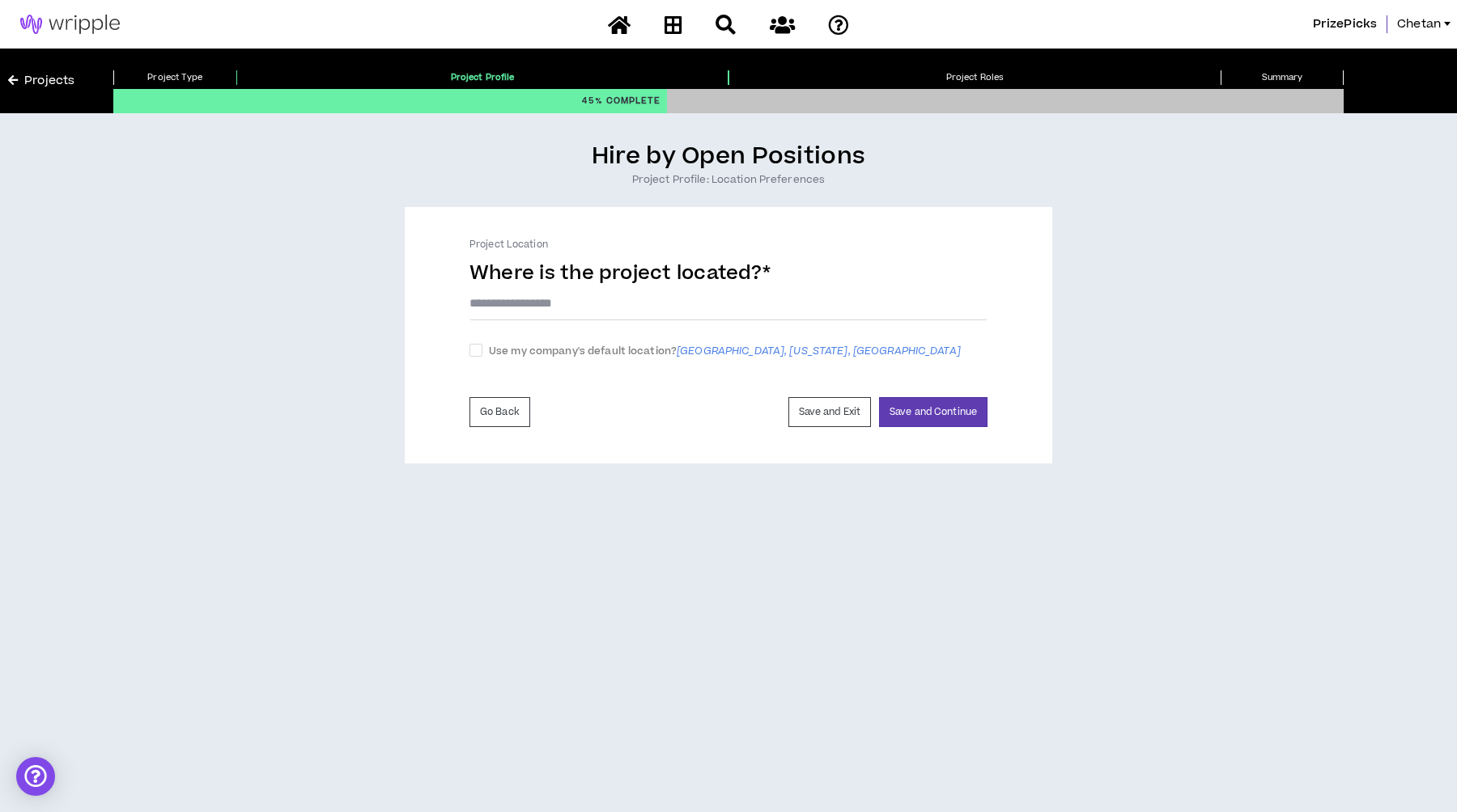
click at [528, 299] on input "text" at bounding box center [728, 303] width 518 height 34
click at [517, 317] on input "text" at bounding box center [728, 303] width 518 height 34
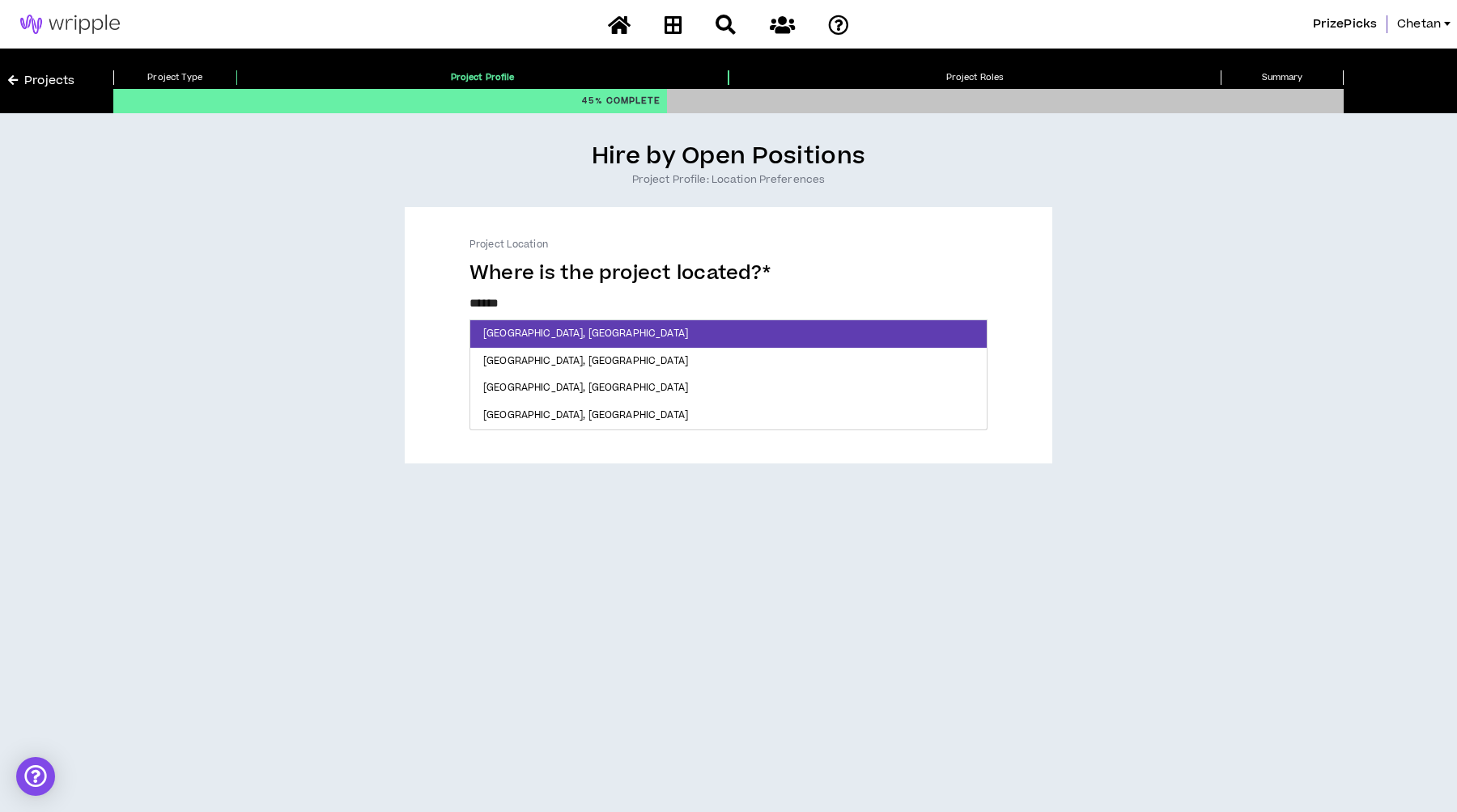
type input "*******"
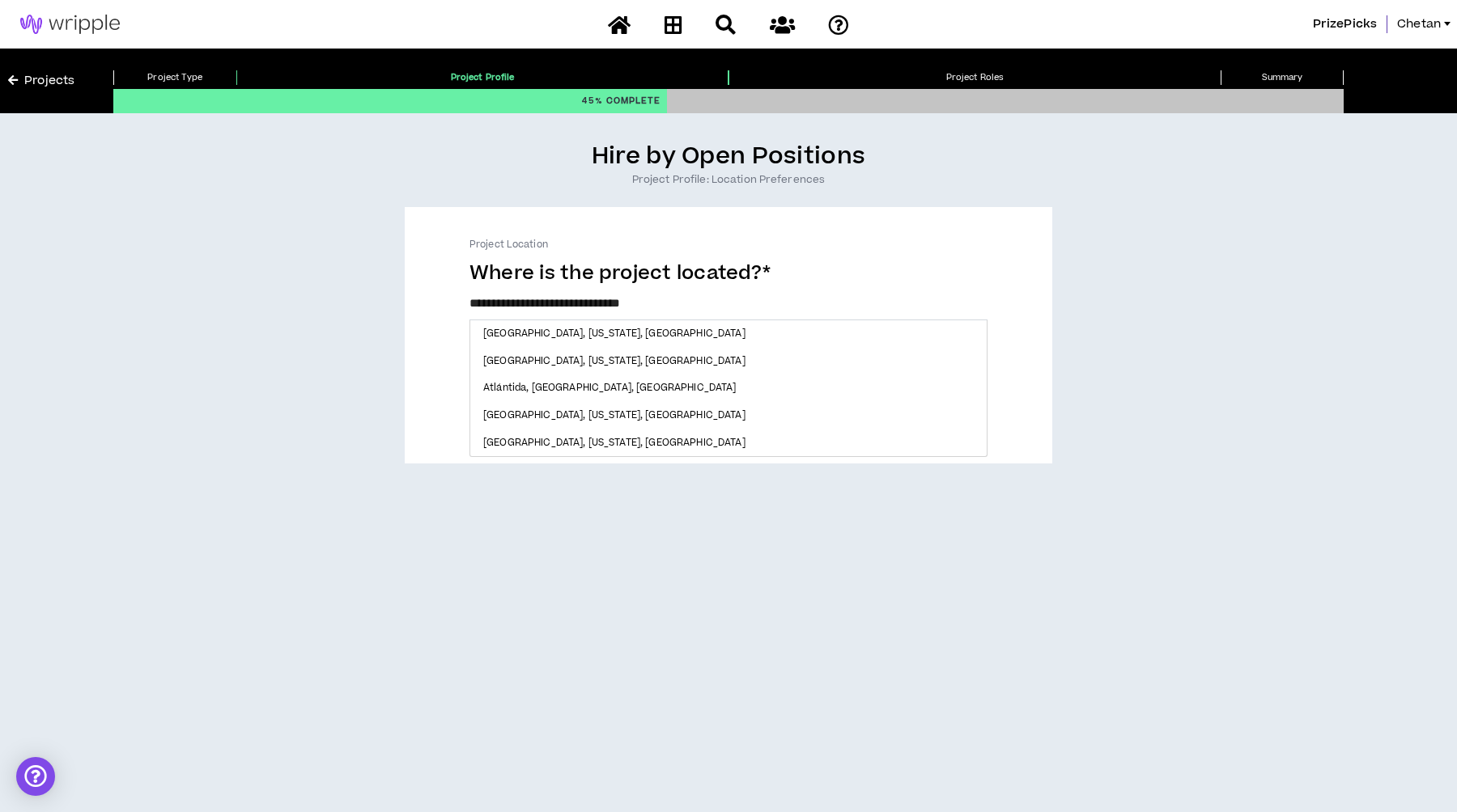
checkbox input "****"
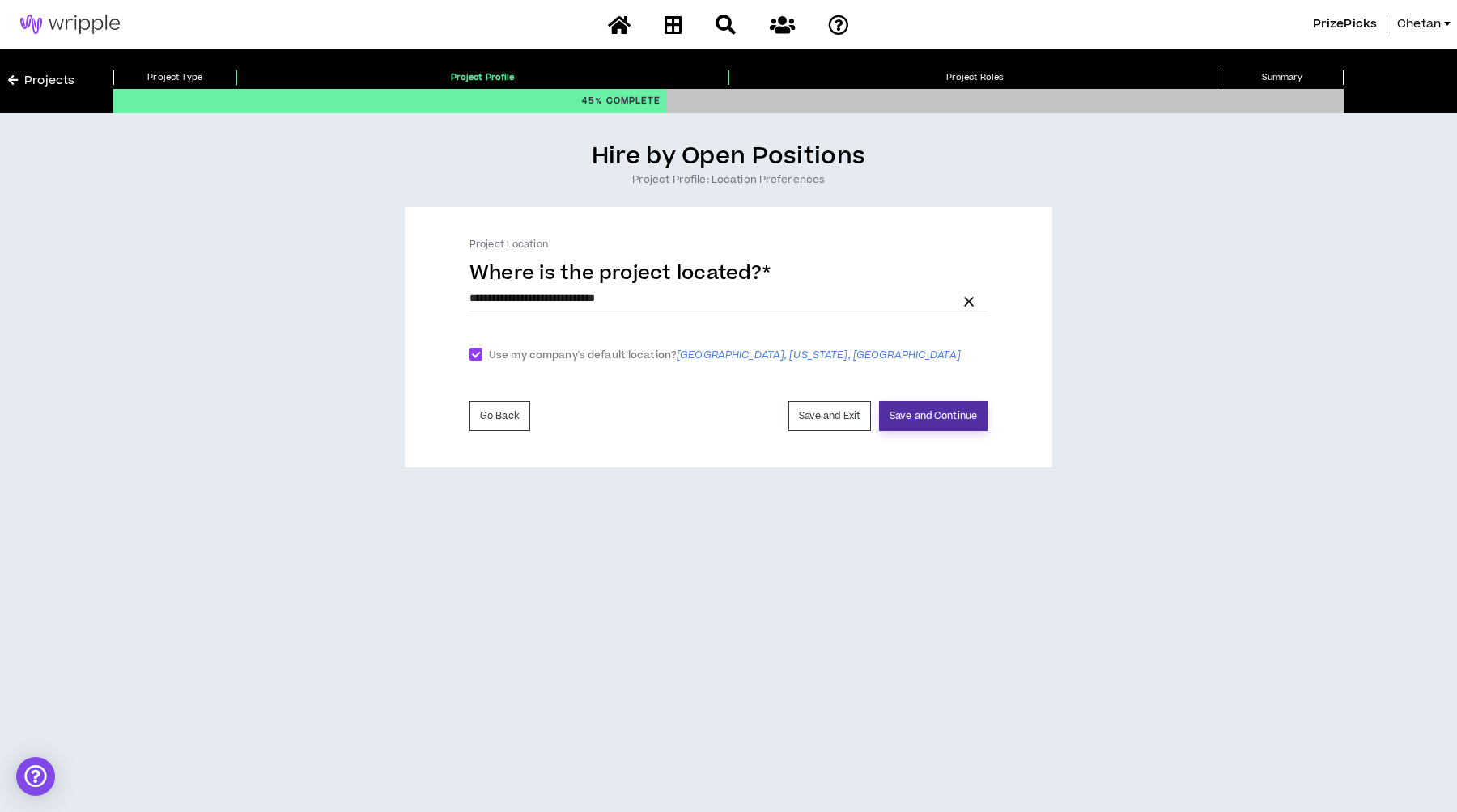
click at [936, 419] on button "Save and Continue" at bounding box center [933, 416] width 109 height 30
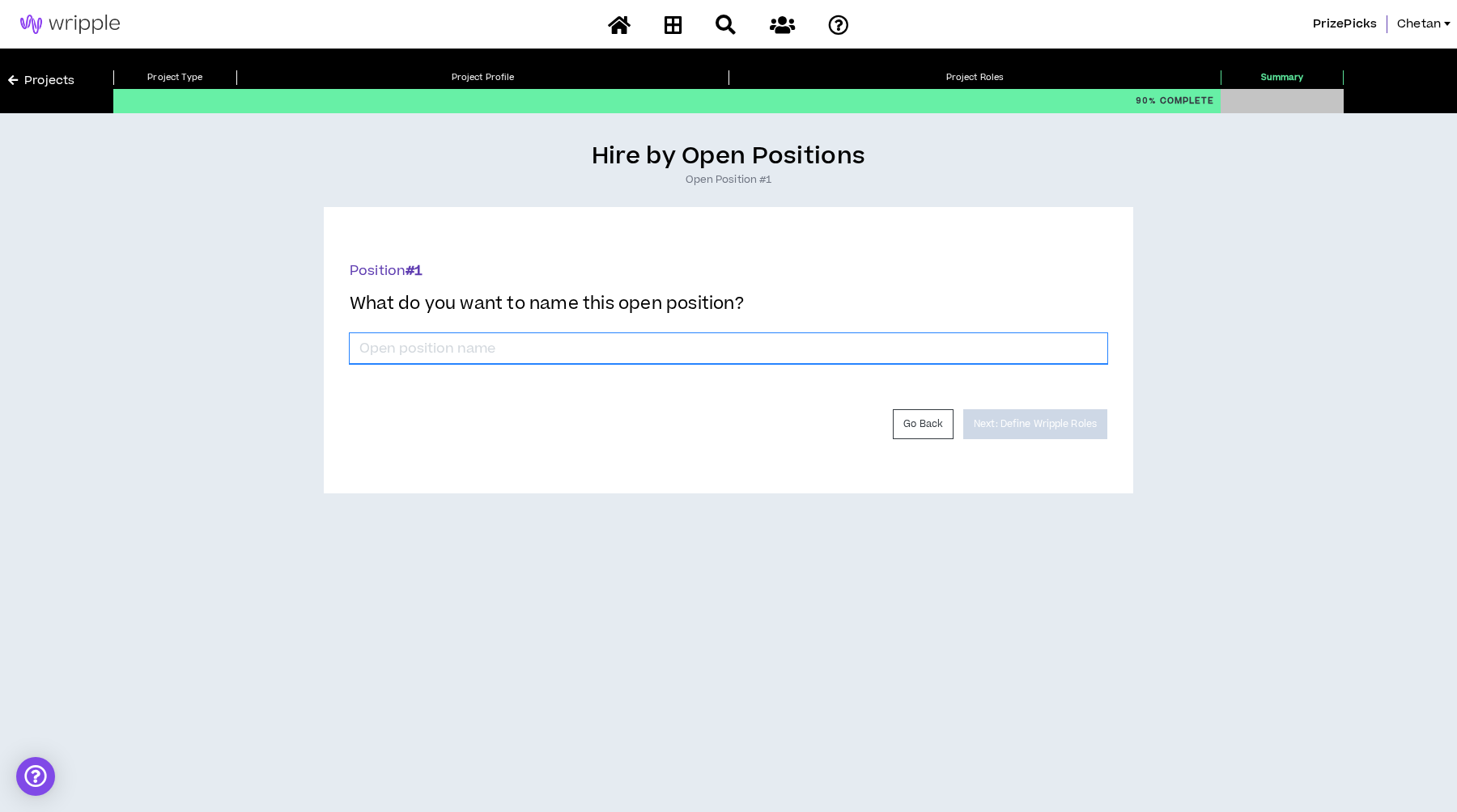
click at [466, 347] on input "*" at bounding box center [728, 349] width 757 height 31
type input "Sr. Quant UX Researcher"
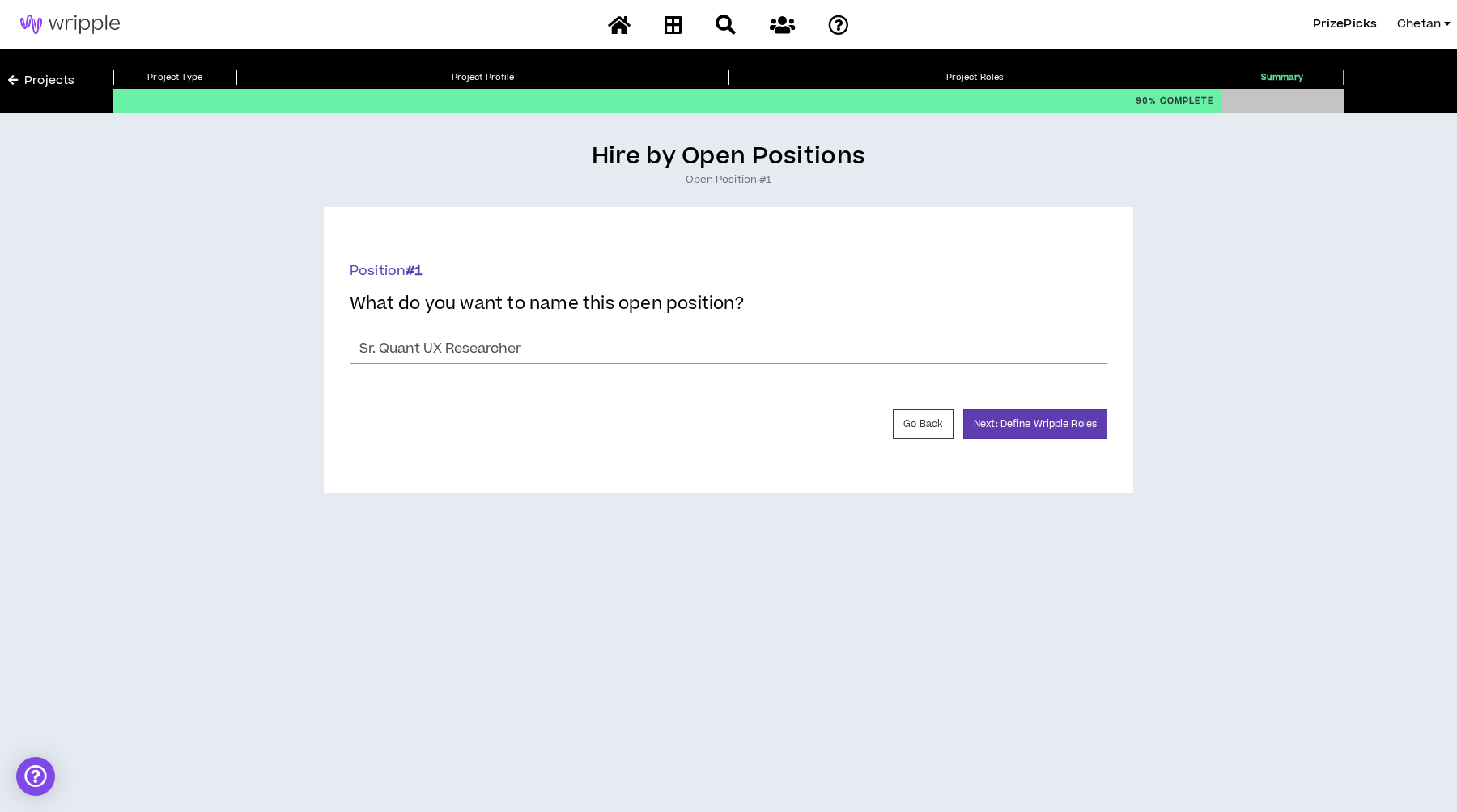
click at [641, 678] on div "Hire by Open Positions Open Position #1 Position # 1 What do you want to name t…" at bounding box center [728, 467] width 1441 height 691
click at [1049, 427] on button "Next: Define Wripple Roles" at bounding box center [1035, 424] width 145 height 30
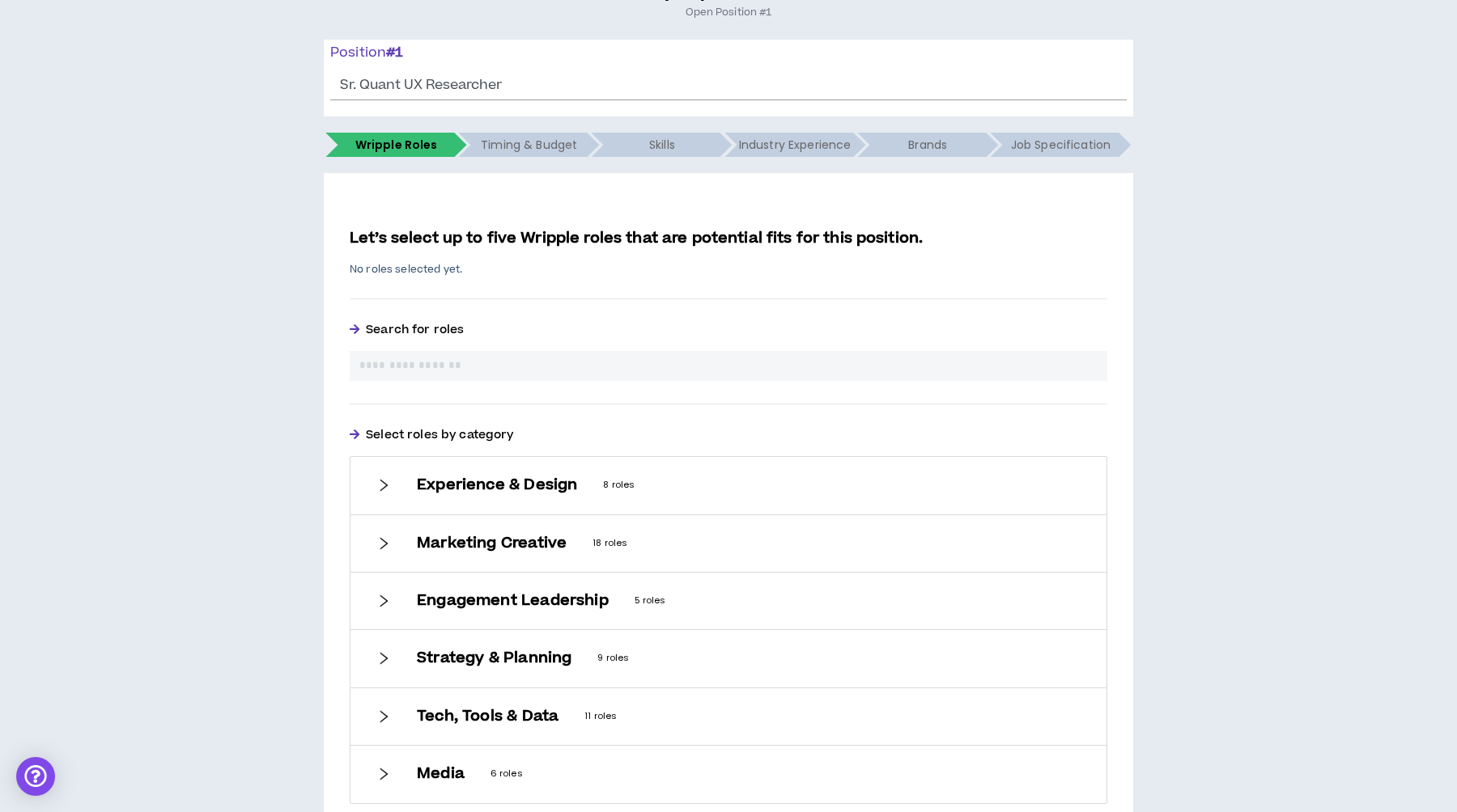
click at [381, 481] on icon "right" at bounding box center [384, 486] width 8 height 12
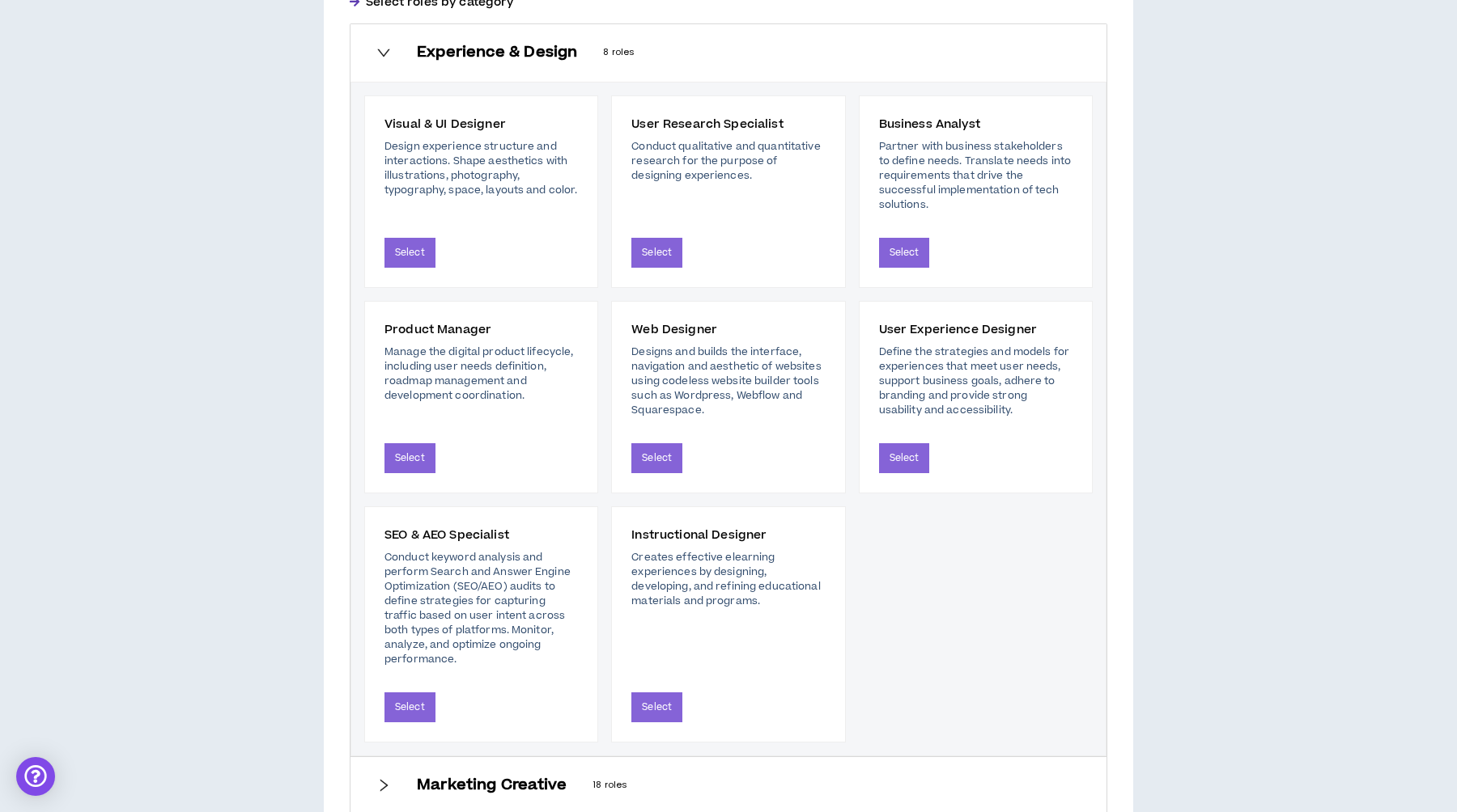
scroll to position [611, 0]
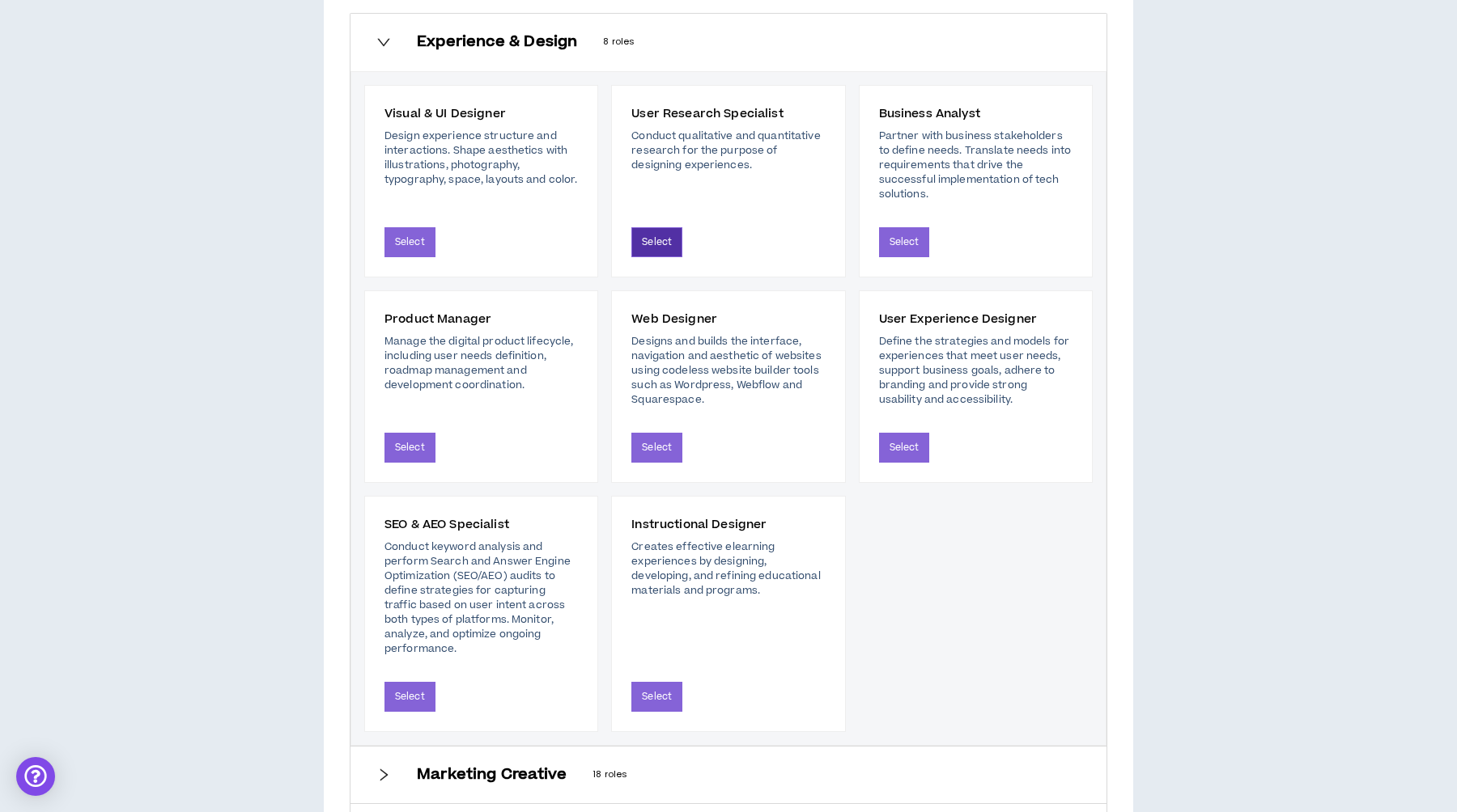
click at [655, 240] on button "Select" at bounding box center [657, 242] width 51 height 30
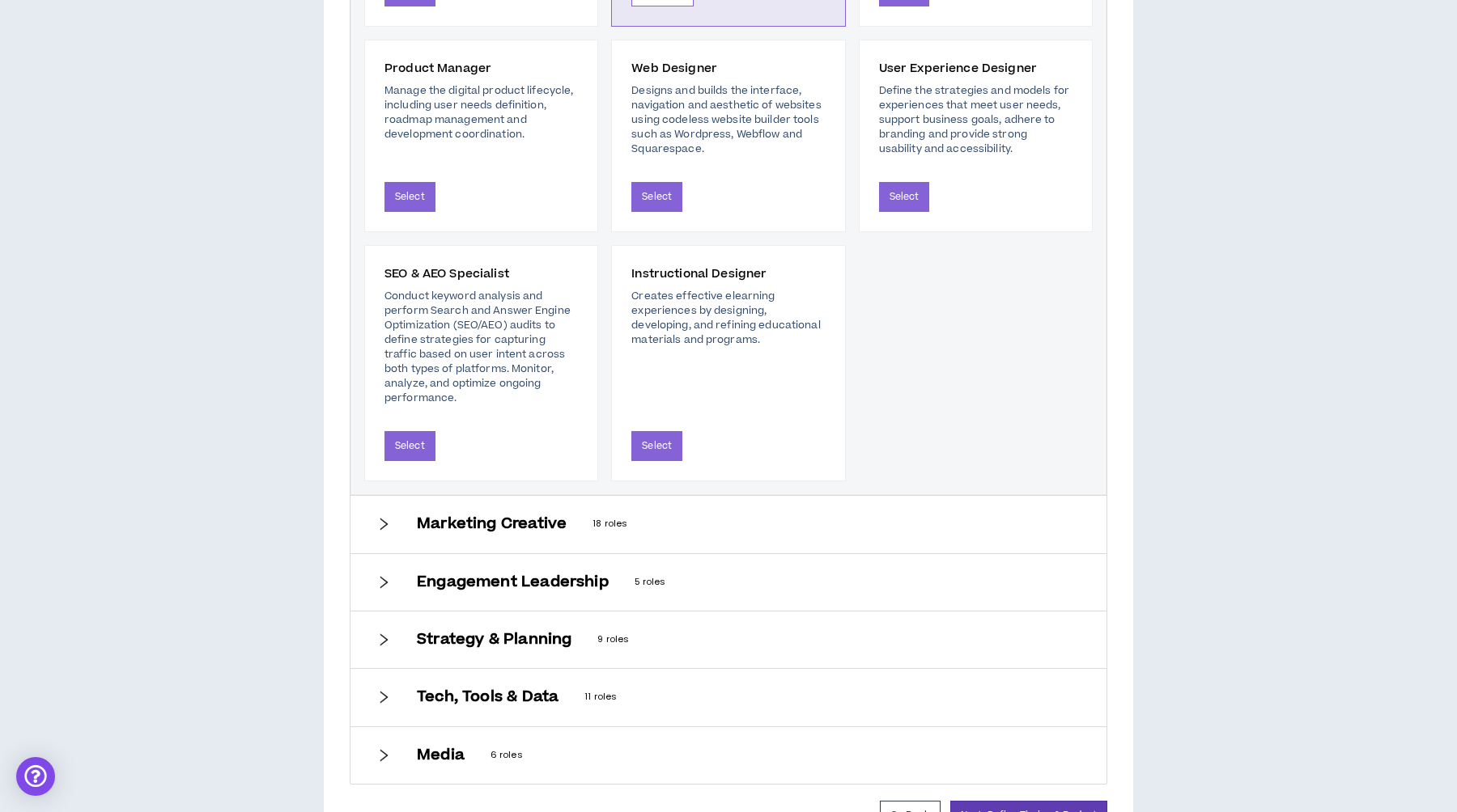
scroll to position [987, 0]
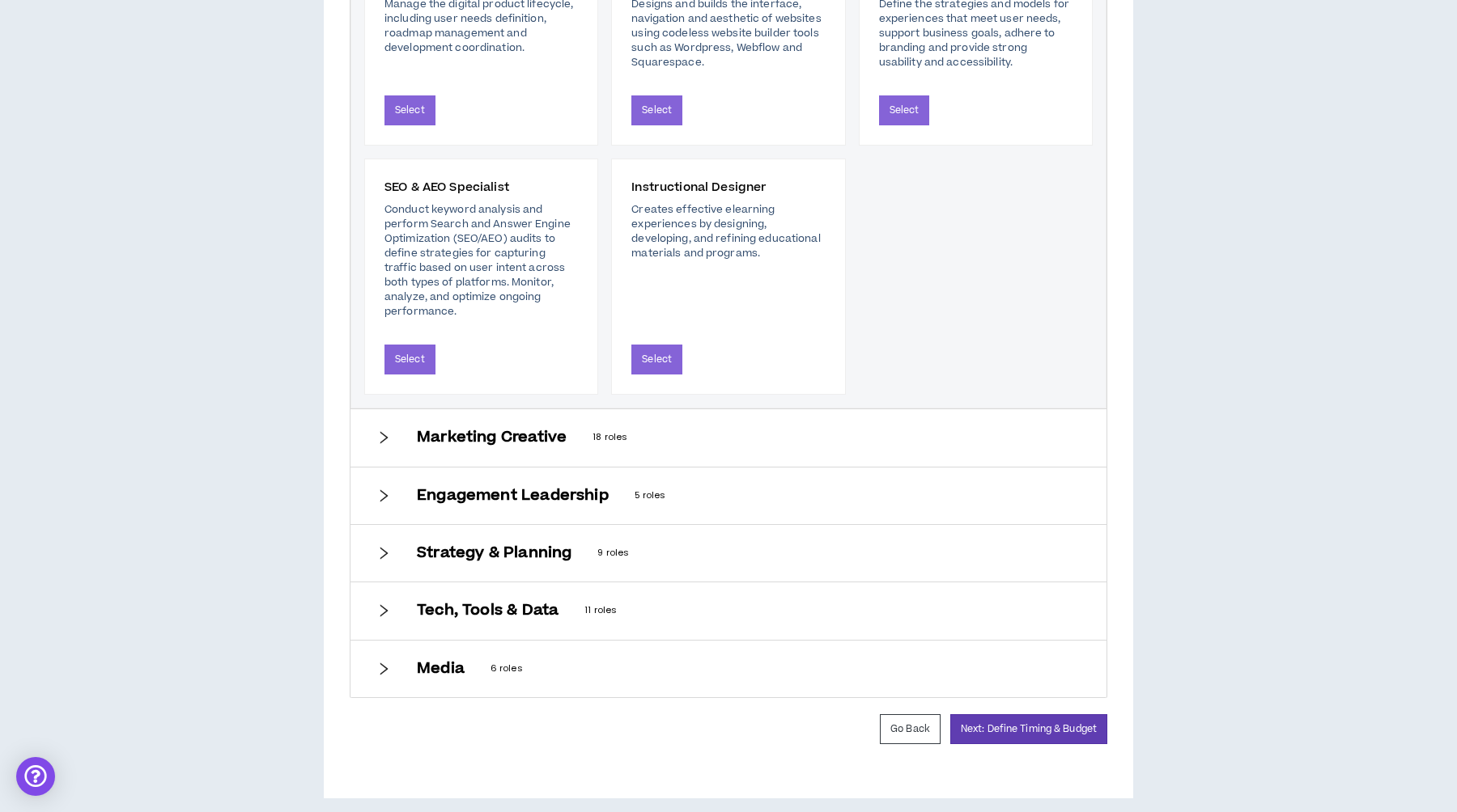
click at [419, 429] on h6 "Marketing Creative" at bounding box center [492, 437] width 150 height 17
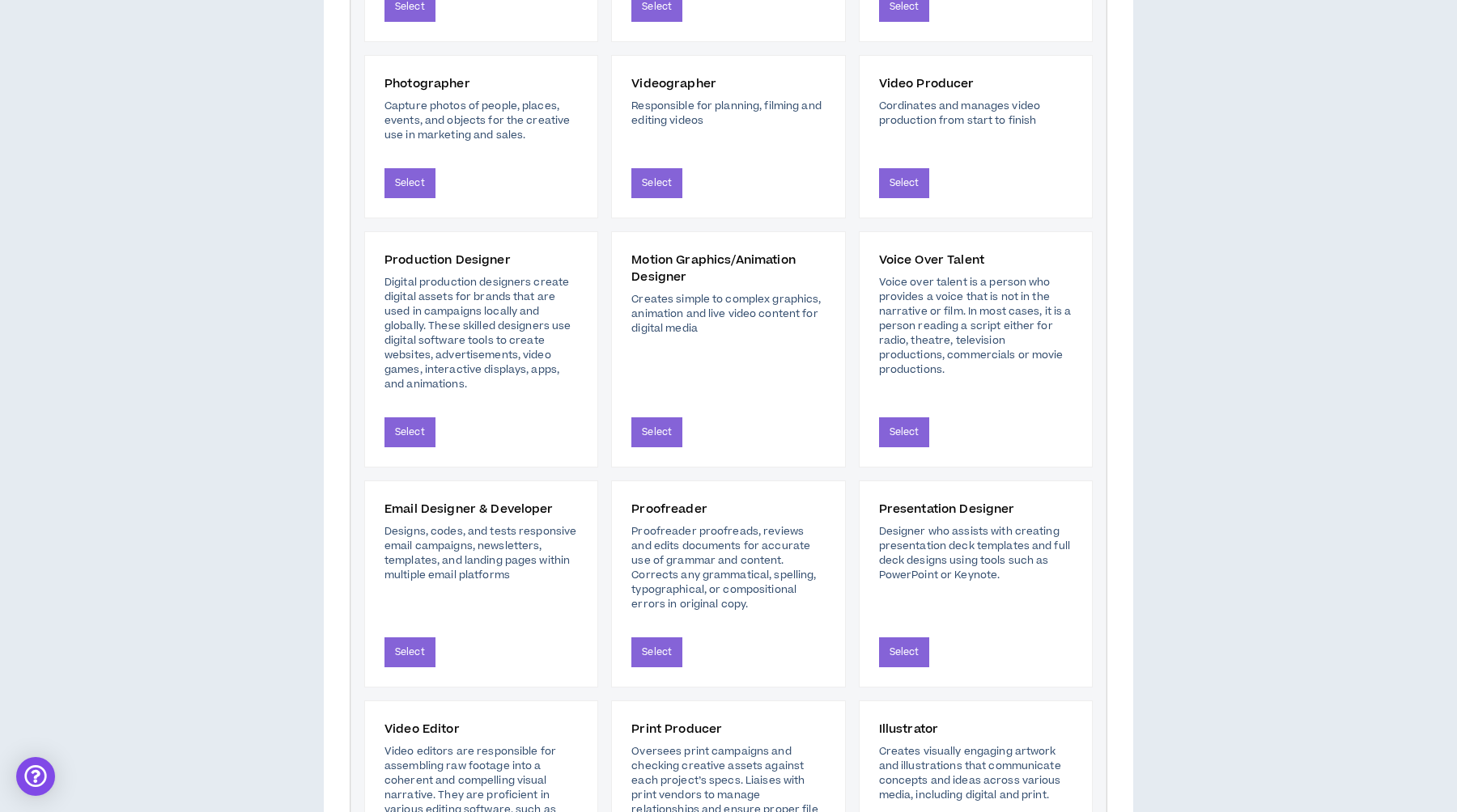
scroll to position [1603, 0]
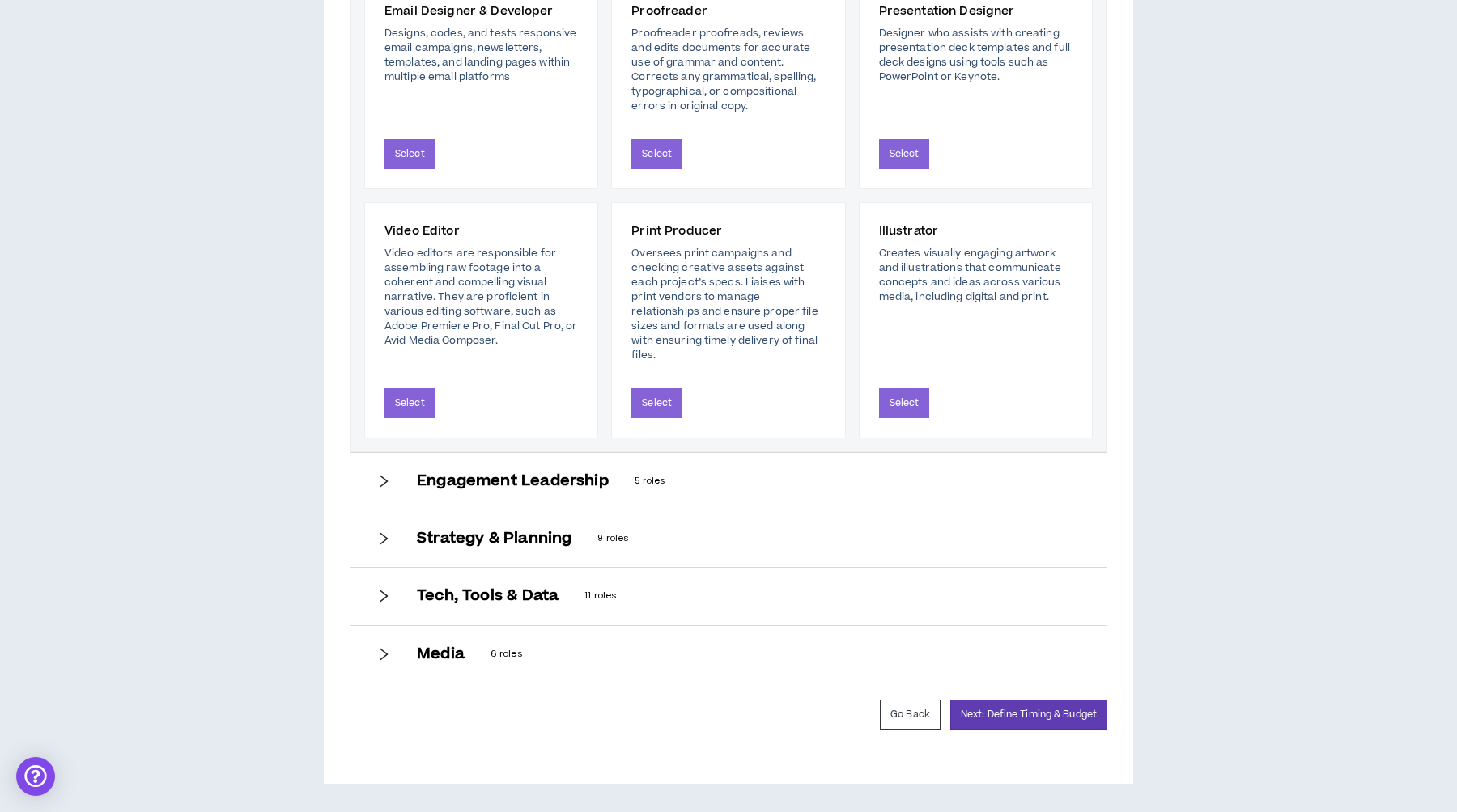
click at [441, 490] on h6 "Engagement Leadership" at bounding box center [513, 481] width 192 height 17
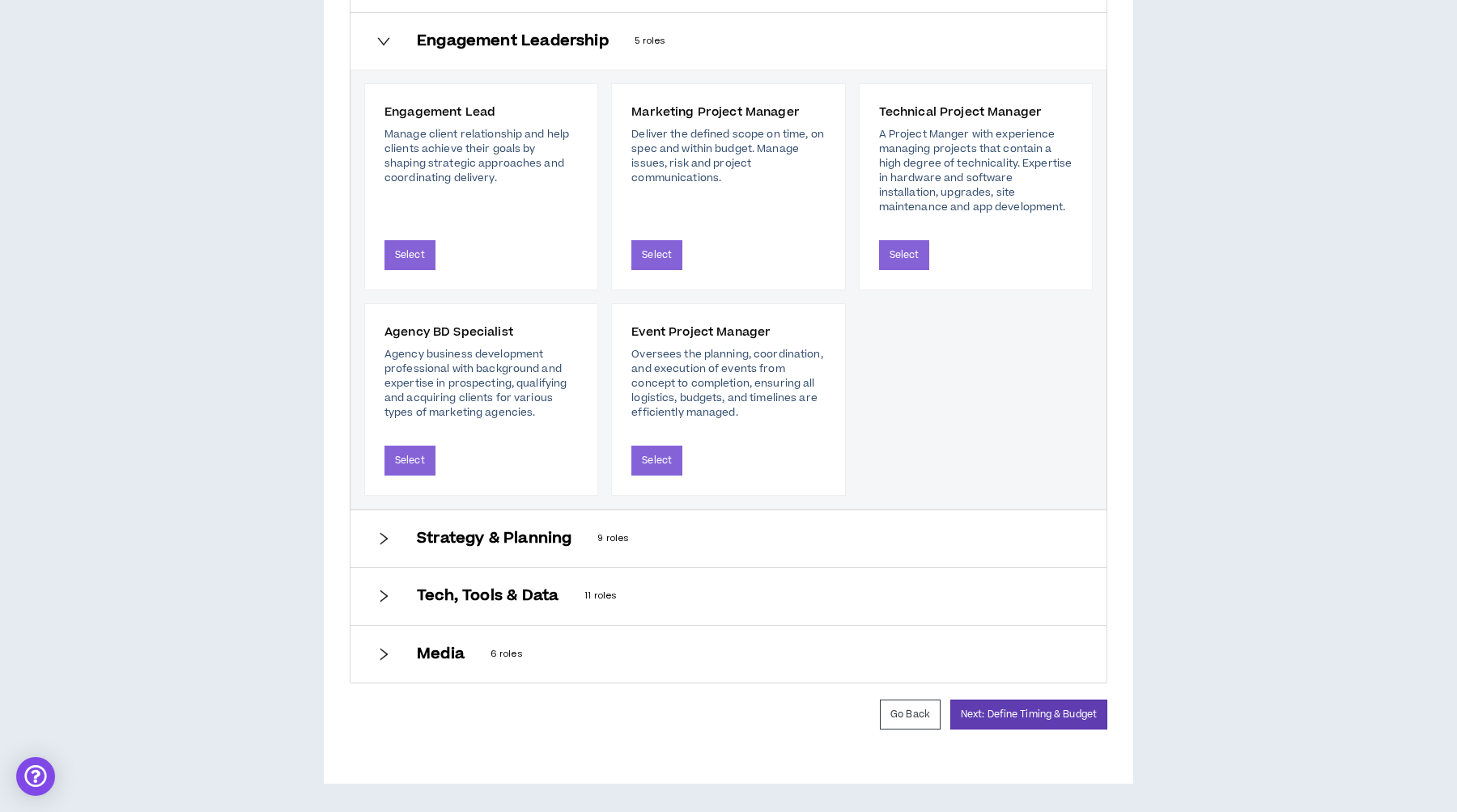
scroll to position [766, 0]
click at [391, 540] on div "Strategy & Planning 9 roles" at bounding box center [728, 539] width 755 height 57
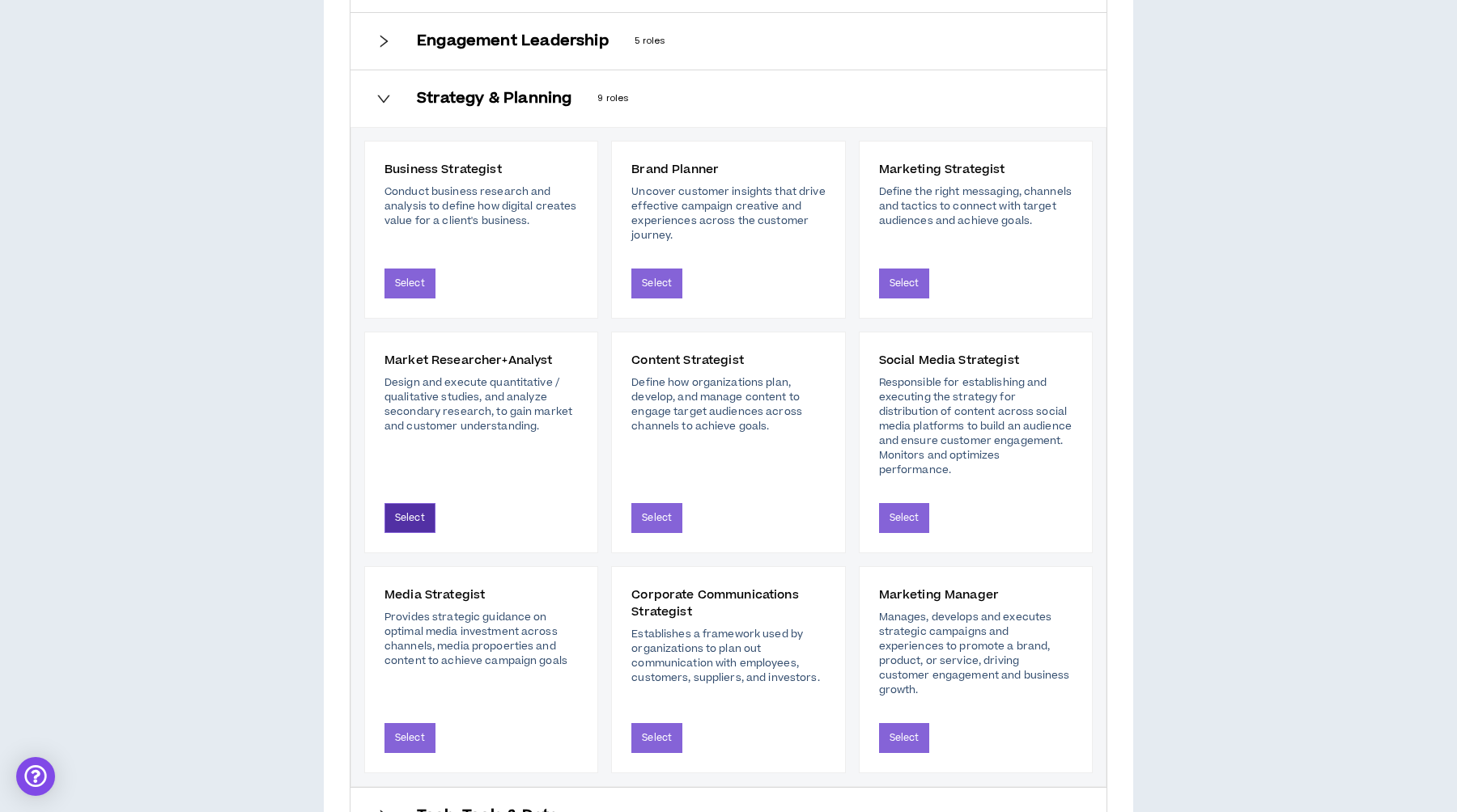
click at [411, 523] on button "Select" at bounding box center [410, 518] width 51 height 30
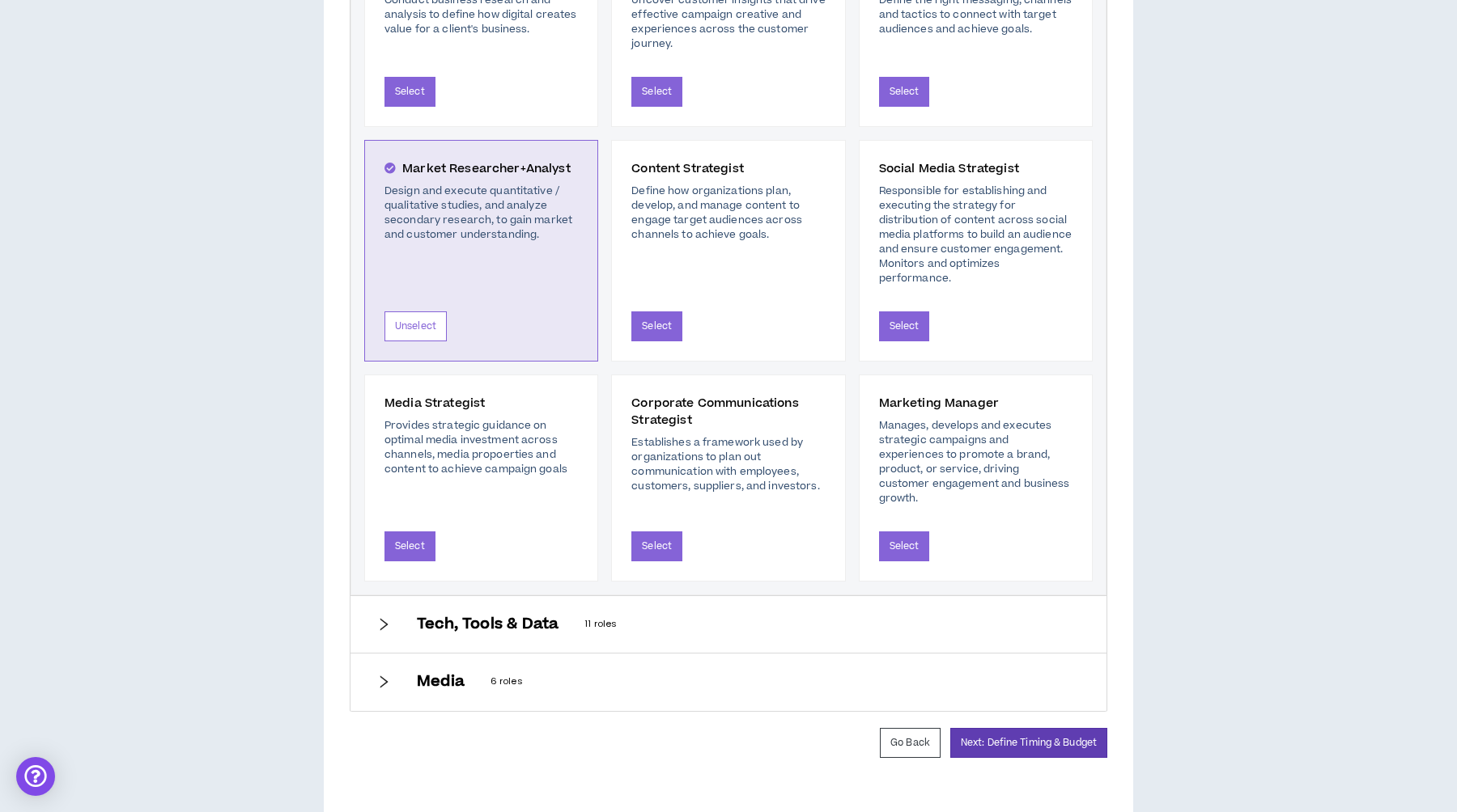
scroll to position [978, 0]
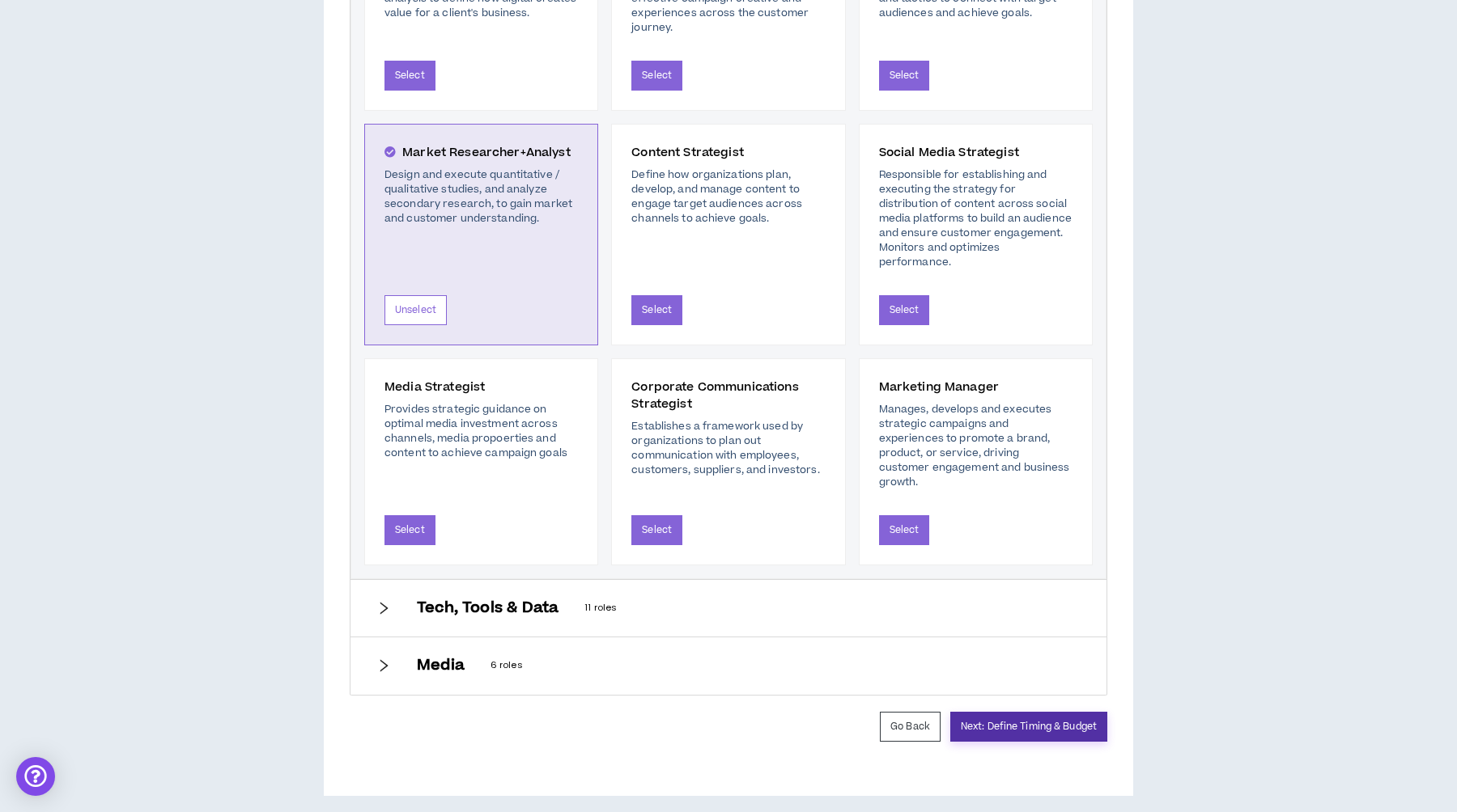
click at [1007, 721] on button "Next: Define Timing & Budget" at bounding box center [1029, 727] width 157 height 30
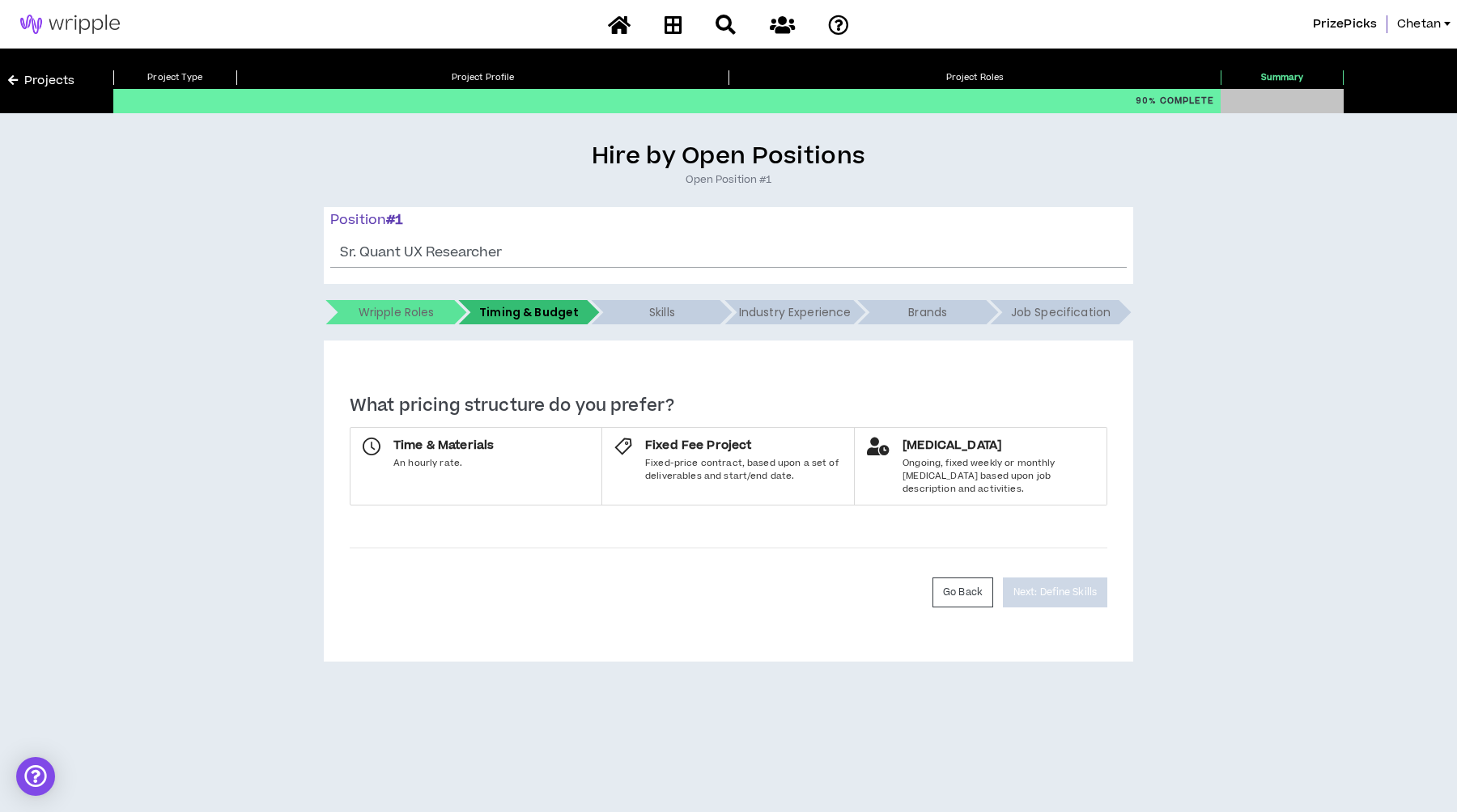
click at [594, 629] on div "**********" at bounding box center [728, 501] width 809 height 321
click at [498, 454] on label "Time & Materials An hourly rate." at bounding box center [476, 466] width 252 height 79
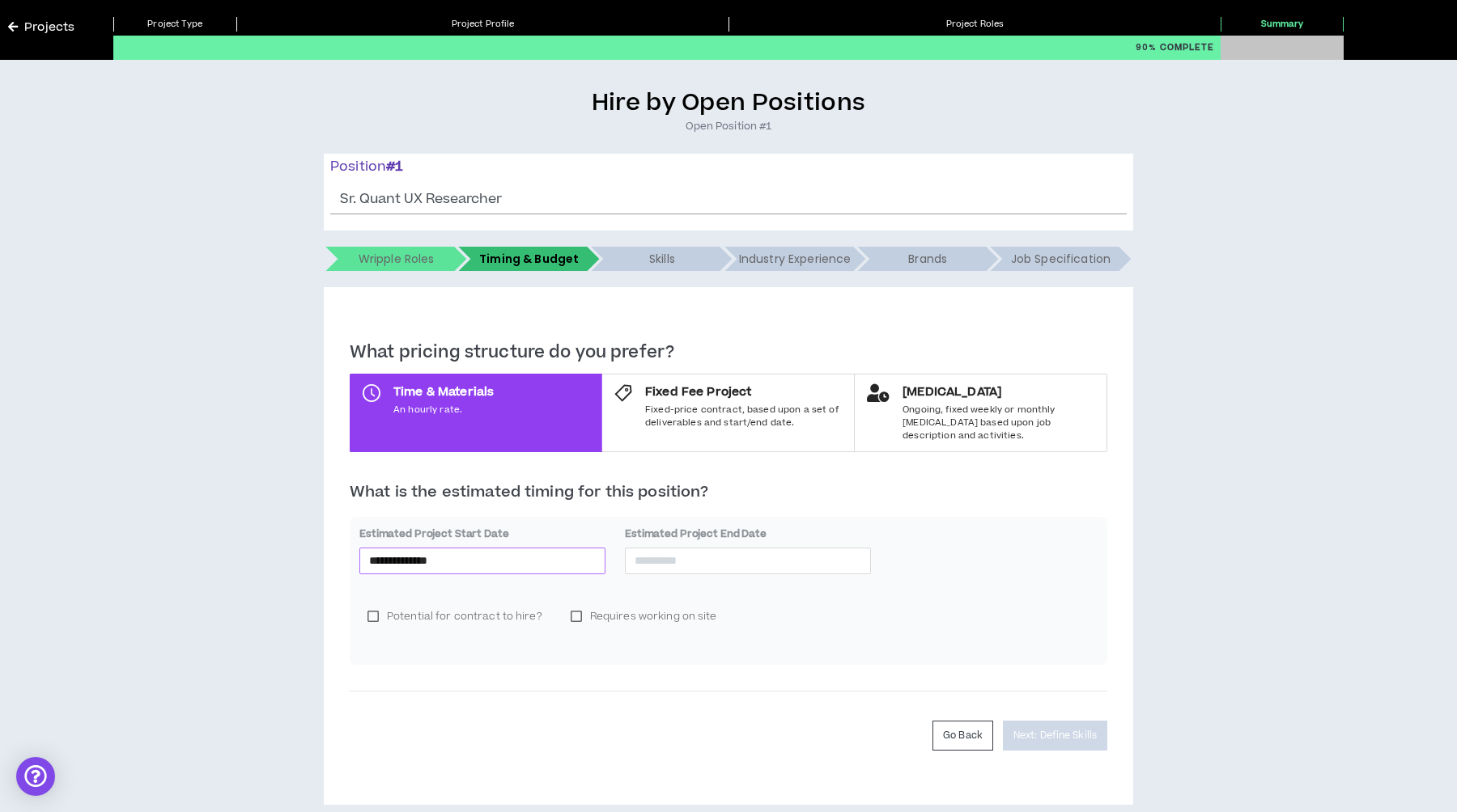
scroll to position [61, 0]
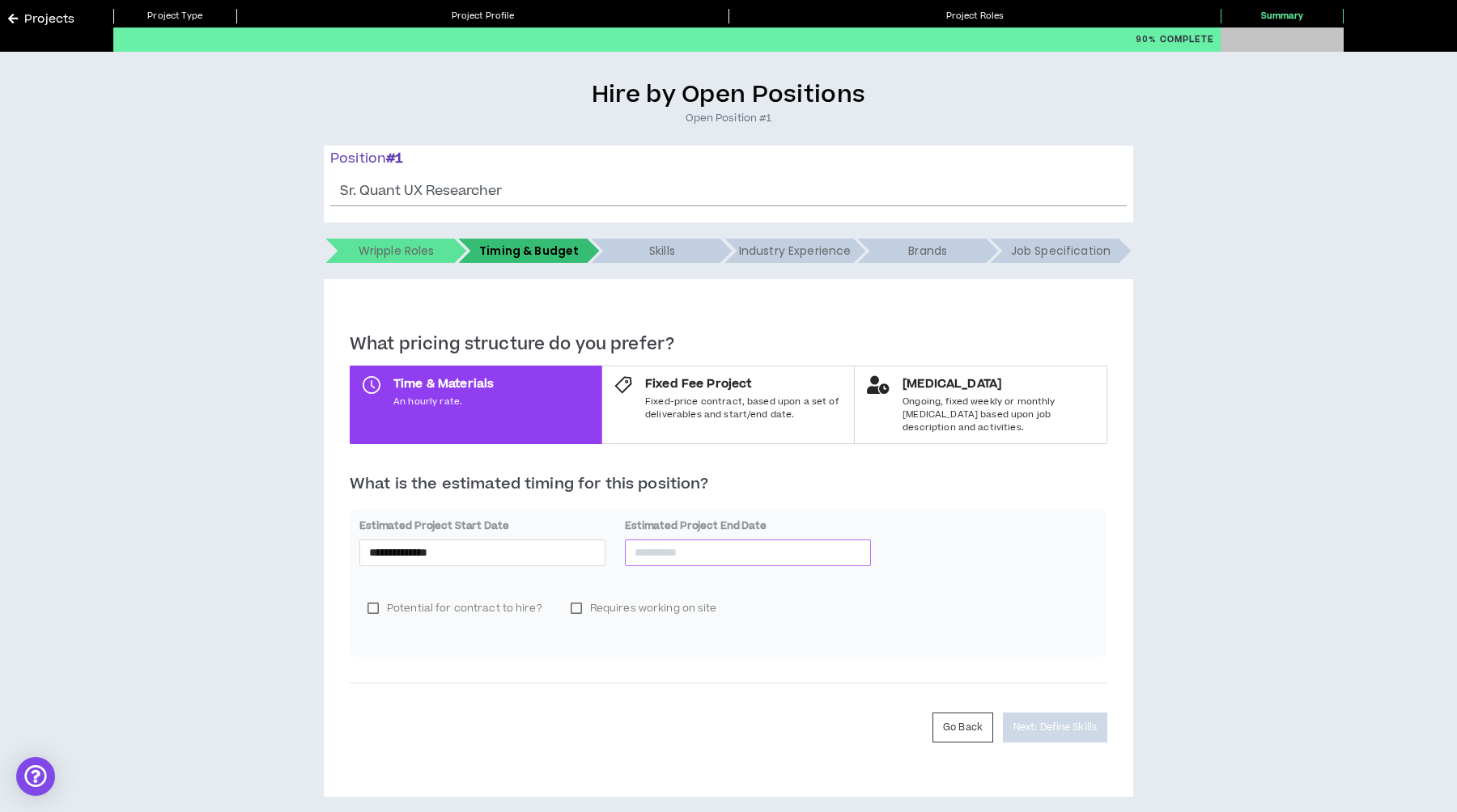
click at [709, 544] on input at bounding box center [748, 552] width 227 height 17
type input "**********"
click at [812, 572] on span "button" at bounding box center [816, 572] width 8 height 8
type input "**********"
click at [739, 727] on div "31" at bounding box center [735, 729] width 19 height 19
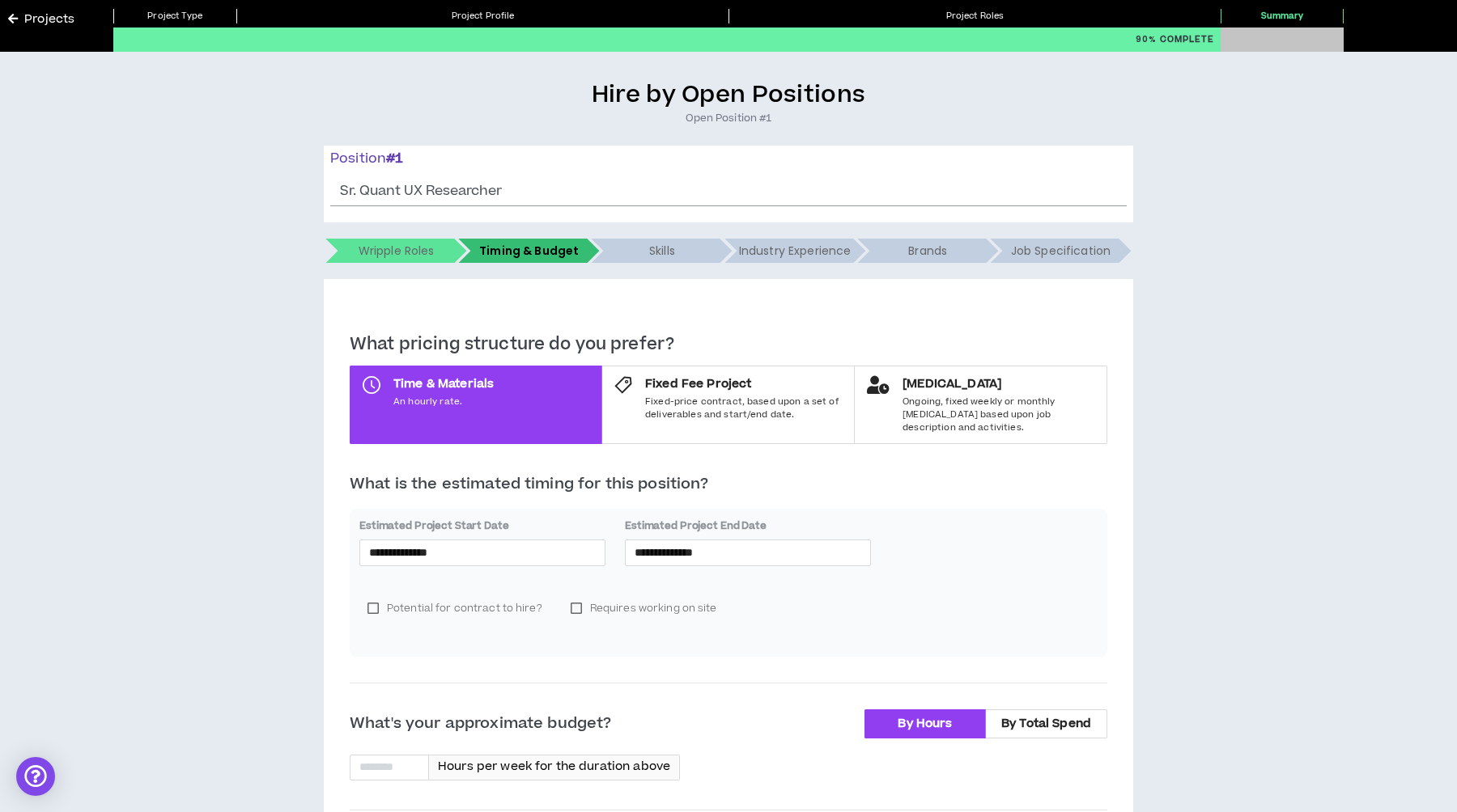
click at [1036, 613] on div "Potential for contract to hire? Requires working on site" at bounding box center [728, 614] width 738 height 65
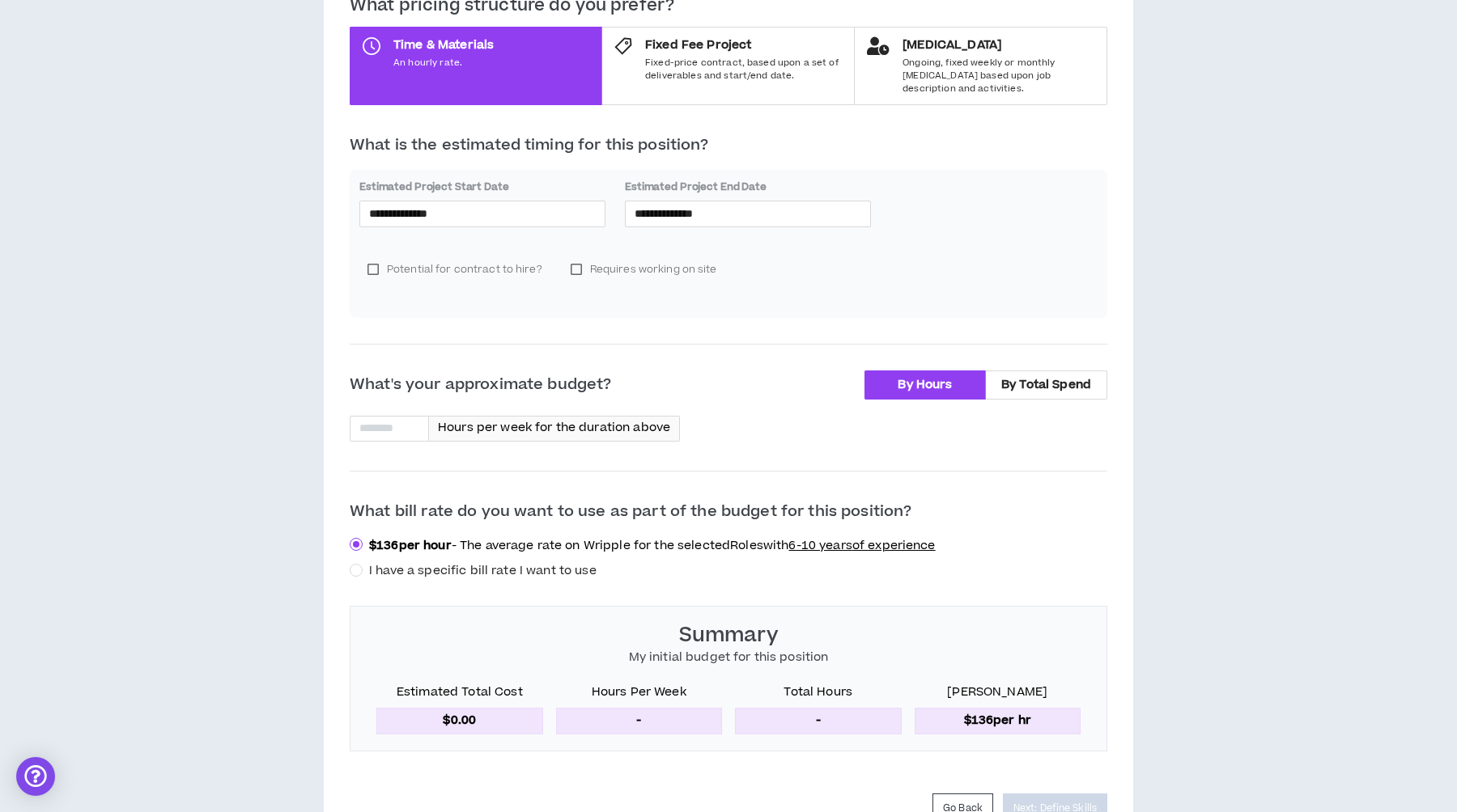
scroll to position [481, 0]
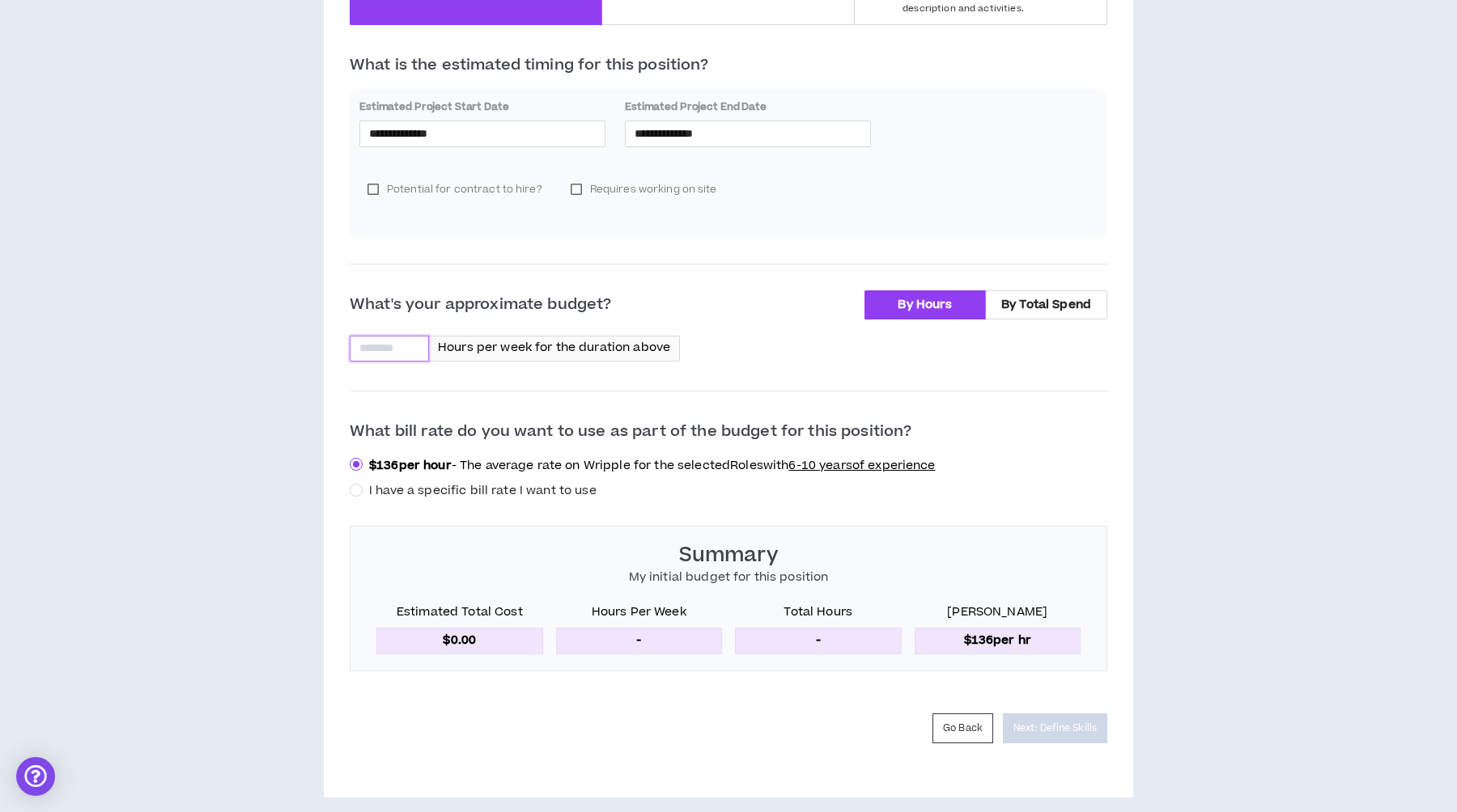
click at [379, 337] on input at bounding box center [389, 348] width 78 height 25
type input "**"
click at [268, 369] on div "**********" at bounding box center [728, 229] width 1441 height 1137
click at [1013, 628] on p "$136 per hr" at bounding box center [998, 641] width 166 height 26
click at [264, 601] on div "**********" at bounding box center [728, 229] width 1441 height 1137
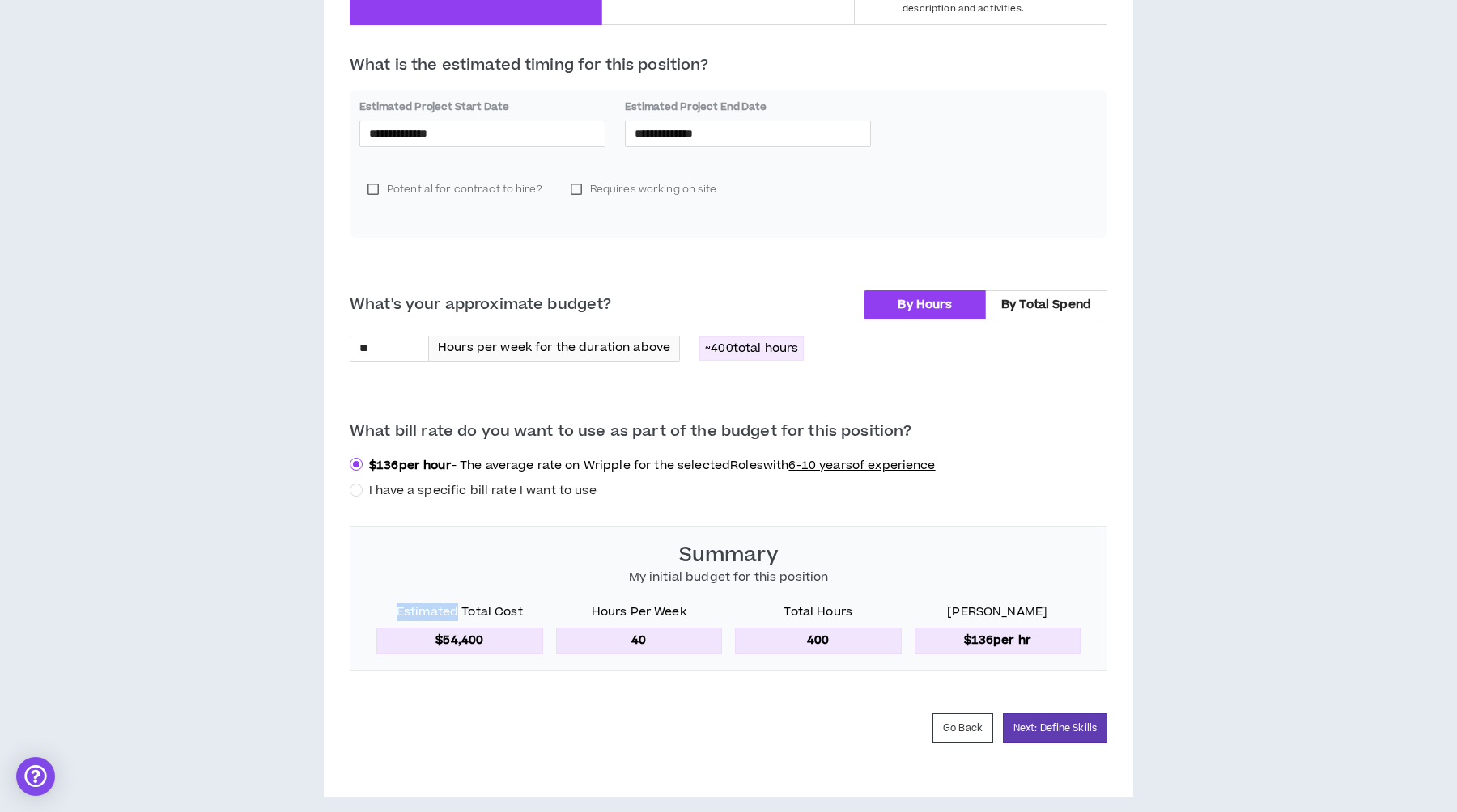
click at [264, 601] on div "**********" at bounding box center [728, 229] width 1441 height 1137
click at [217, 529] on div "**********" at bounding box center [728, 229] width 1441 height 1137
click at [1056, 718] on button "Next: Define Skills" at bounding box center [1055, 728] width 104 height 30
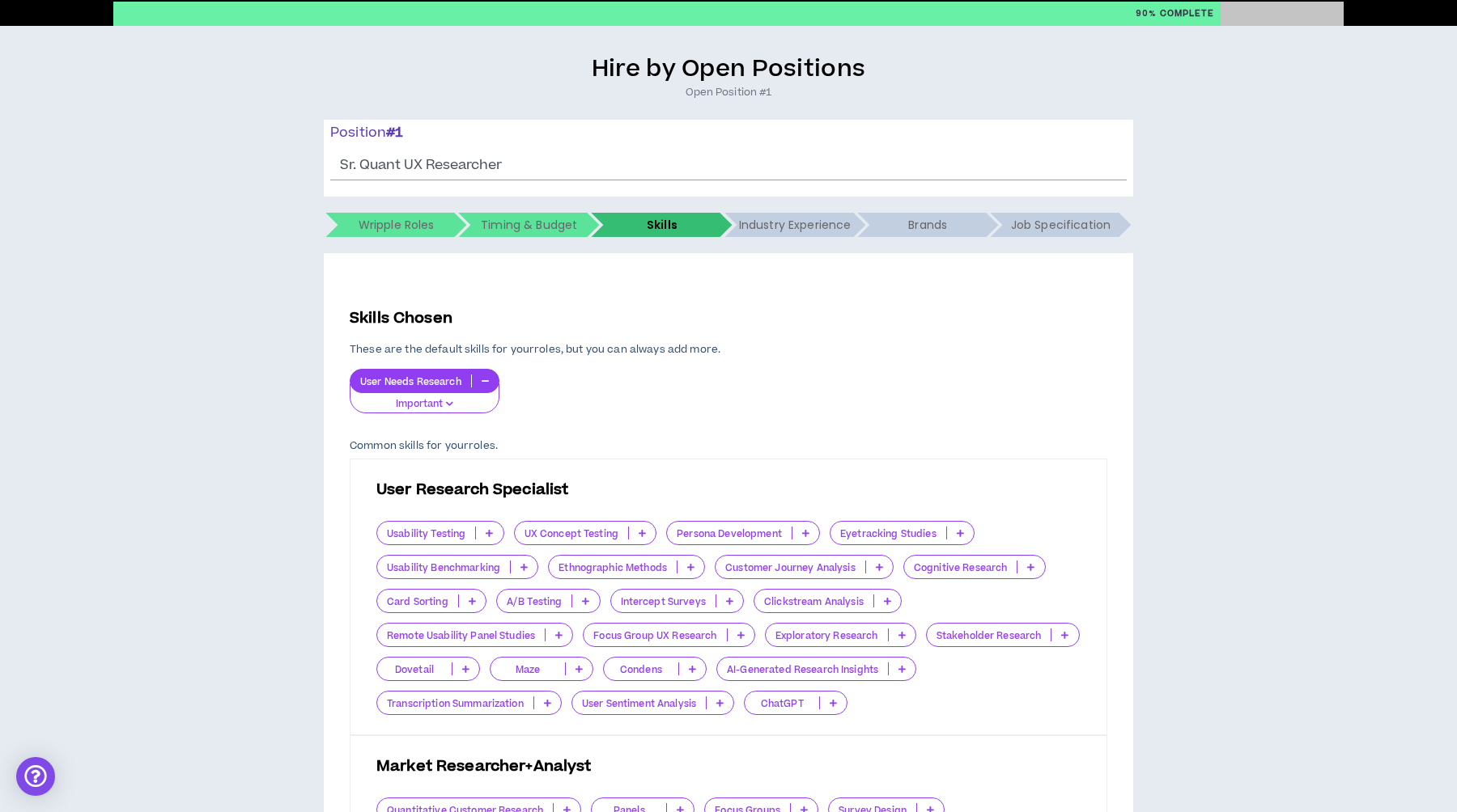
scroll to position [112, 0]
